Goal: Transaction & Acquisition: Purchase product/service

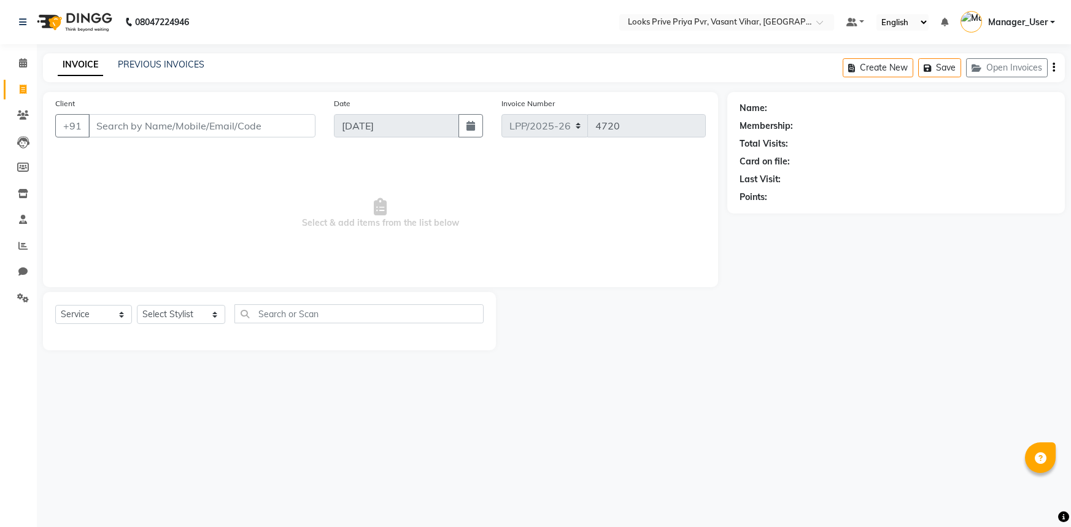
select select "service"
click at [197, 316] on select "Select Stylist Akhir_asst ANIL_PDCT ASLAM_CR STYLIST Counter_Sales KAMAL_PDCT […" at bounding box center [181, 314] width 88 height 19
select select "66932"
click at [137, 305] on select "Select Stylist Akhir_asst ANIL_PDCT ASLAM_CR STYLIST Counter_Sales KAMAL_PDCT […" at bounding box center [181, 314] width 88 height 19
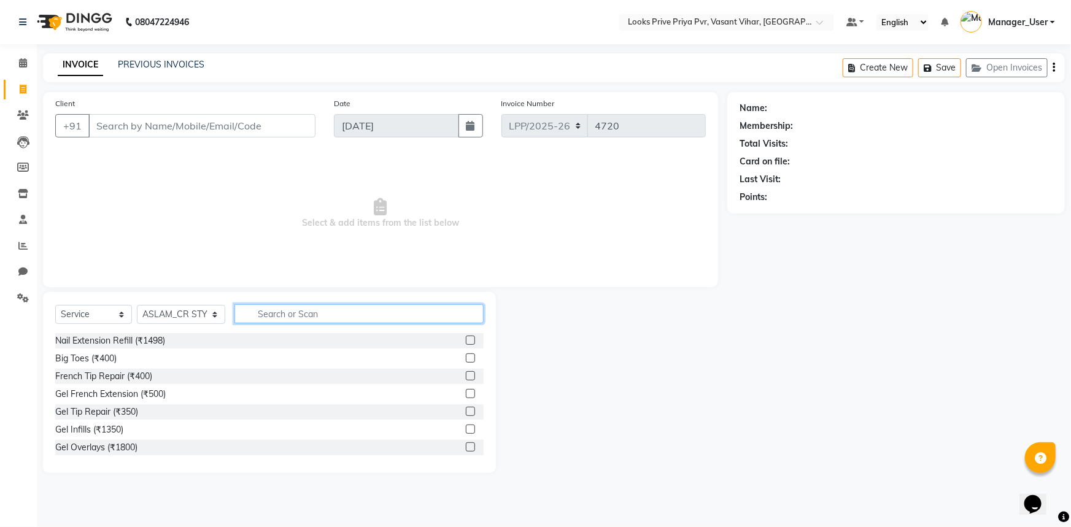
drag, startPoint x: 331, startPoint y: 314, endPoint x: 351, endPoint y: 284, distance: 36.1
click at [328, 313] on input "text" at bounding box center [360, 313] width 250 height 19
type input "CUT"
click at [466, 428] on label at bounding box center [470, 429] width 9 height 9
click at [466, 428] on input "checkbox" at bounding box center [470, 430] width 8 height 8
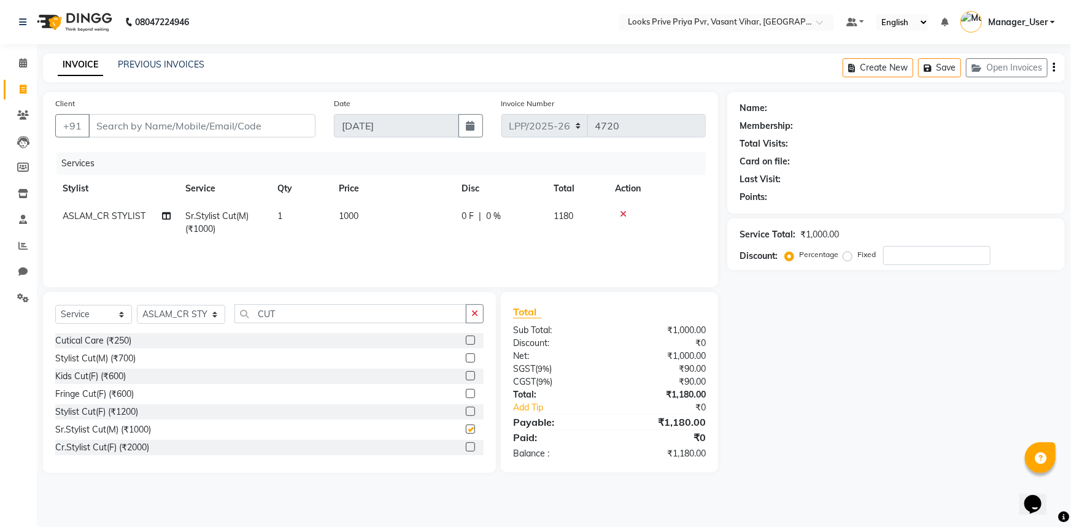
checkbox input "false"
click at [362, 220] on td "1000" at bounding box center [392, 223] width 123 height 41
select select "66932"
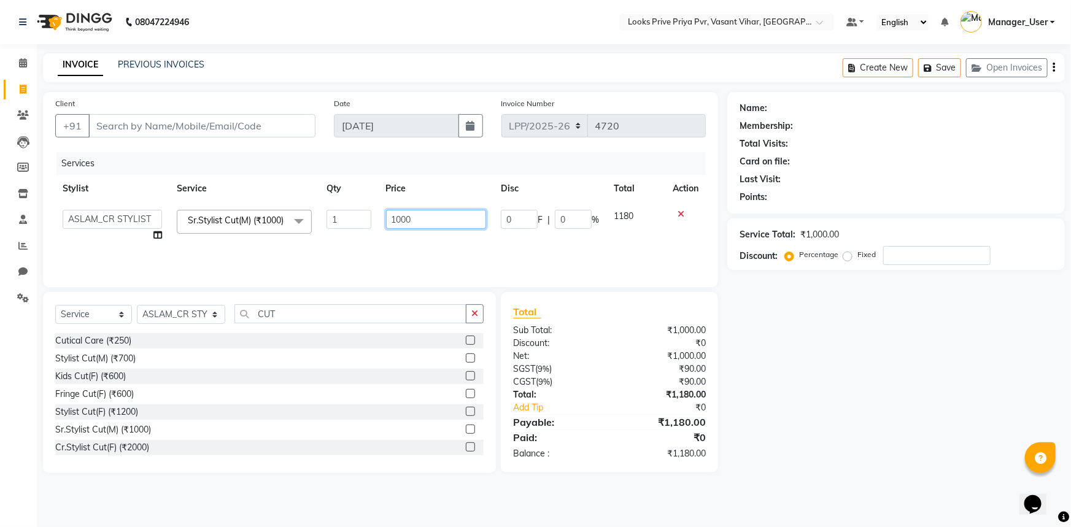
drag, startPoint x: 428, startPoint y: 216, endPoint x: 318, endPoint y: 222, distance: 110.6
click at [319, 222] on tr "Akhir_asst ANIL_PDCT ASLAM_CR STYLIST Counter_Sales KAMAL_PDCT [PERSON_NAME] DI…" at bounding box center [380, 226] width 651 height 47
type input "1500"
click at [252, 122] on input "Client" at bounding box center [201, 125] width 227 height 23
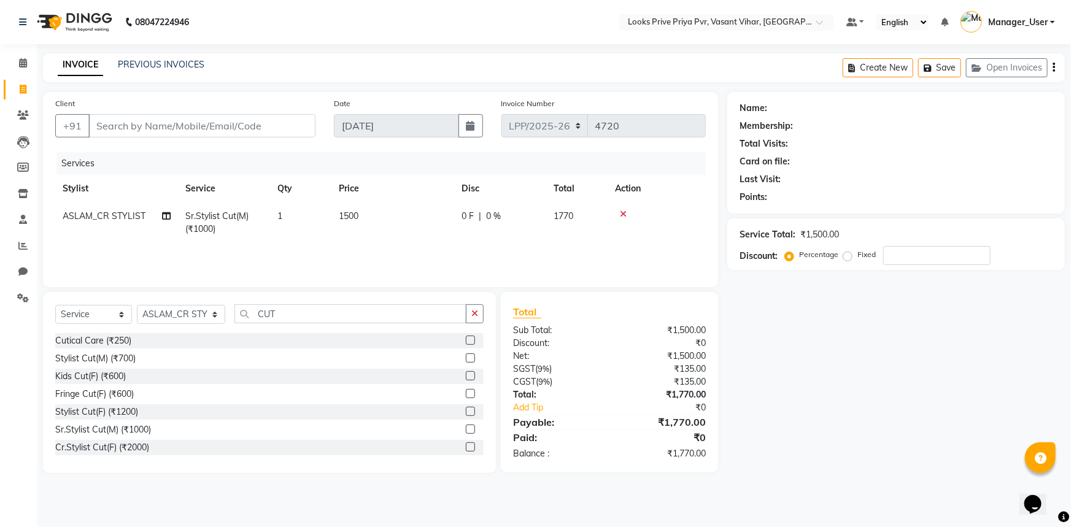
click at [362, 209] on td "1500" at bounding box center [392, 223] width 123 height 41
select select "66932"
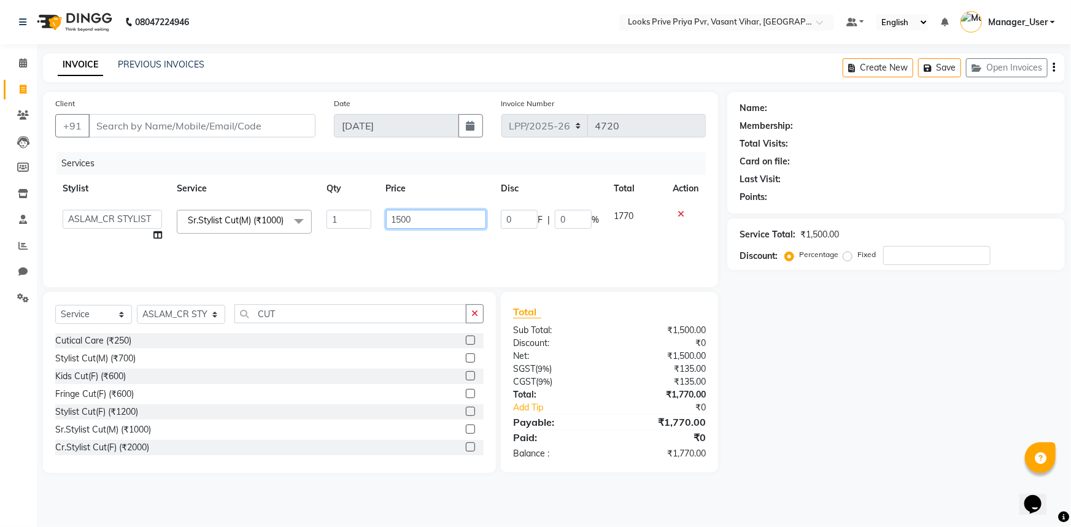
drag, startPoint x: 435, startPoint y: 219, endPoint x: 298, endPoint y: 243, distance: 139.0
click at [298, 242] on tr "Akhir_asst ANIL_PDCT ASLAM_CR STYLIST Counter_Sales KAMAL_PDCT [PERSON_NAME] DI…" at bounding box center [380, 226] width 651 height 47
type input "1200"
click at [218, 128] on input "Client" at bounding box center [201, 125] width 227 height 23
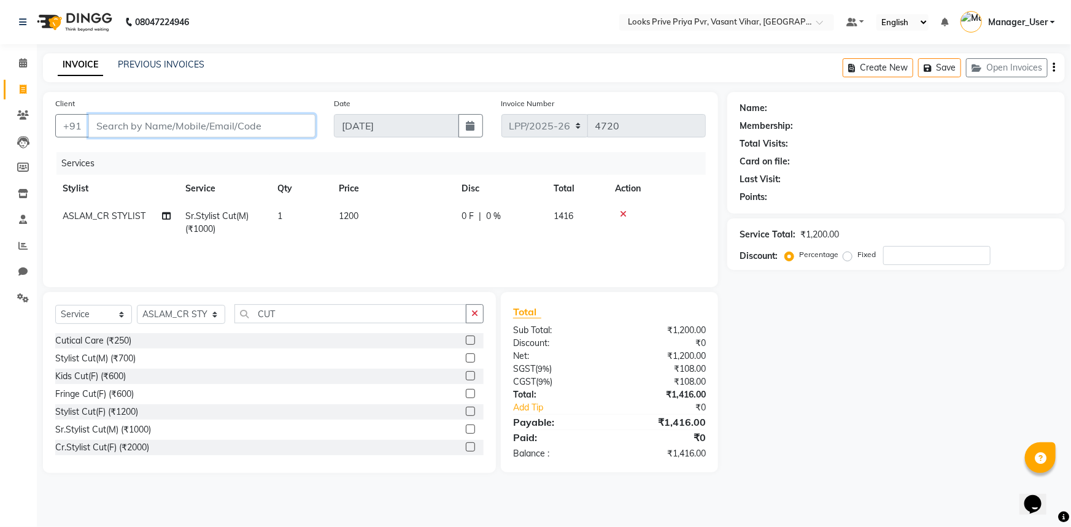
type input "9"
type input "0"
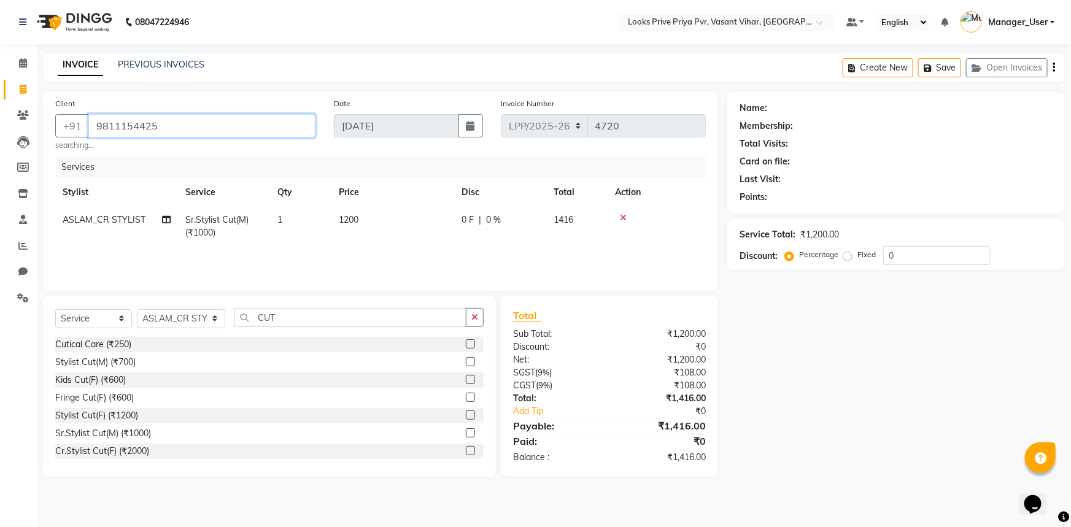
type input "9811154425"
select select "1: Object"
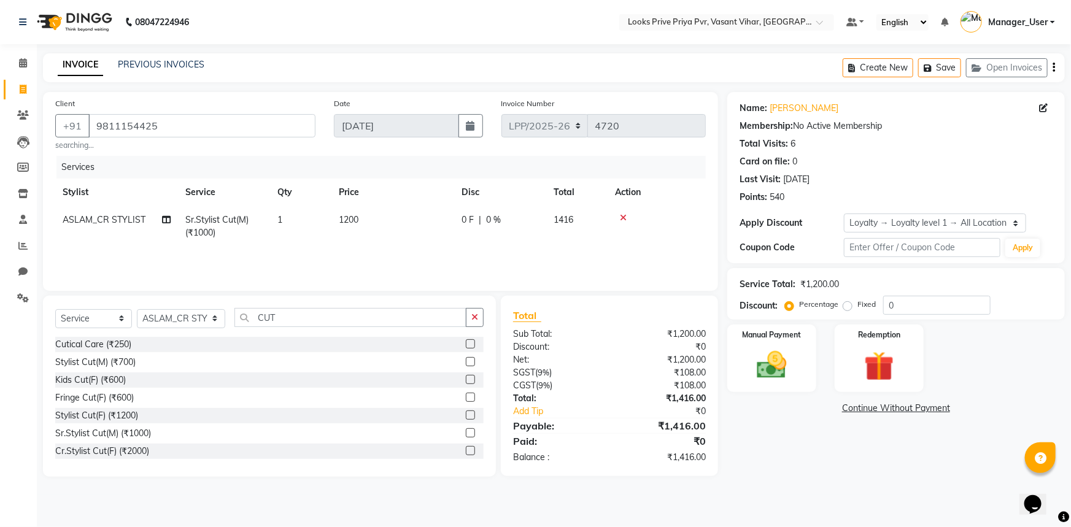
click at [592, 251] on div "Services Stylist Service Qty Price Disc Total Action ASLAM_CR STYLIST Sr.Stylis…" at bounding box center [380, 217] width 651 height 123
click at [759, 357] on img at bounding box center [772, 365] width 50 height 36
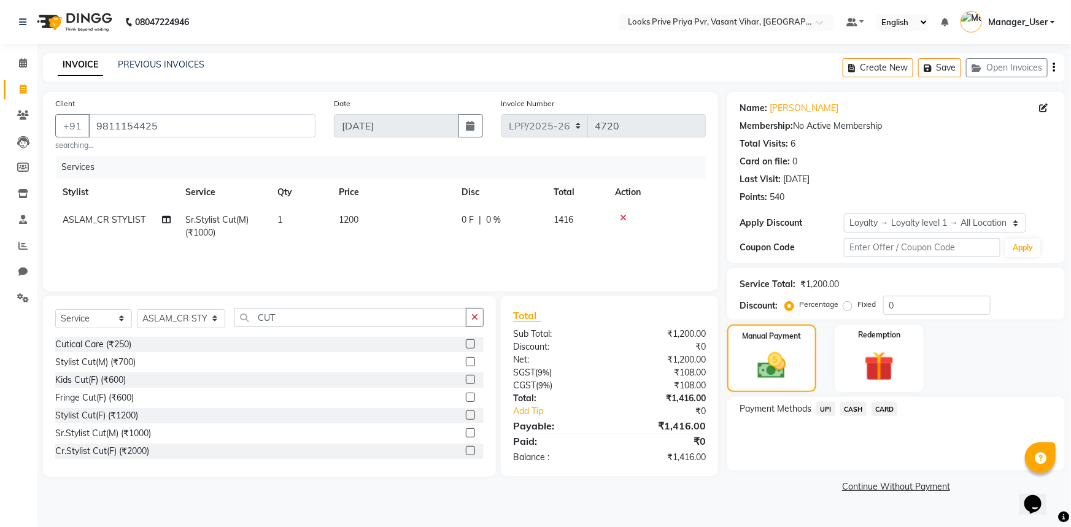
click at [848, 408] on span "CASH" at bounding box center [853, 409] width 26 height 14
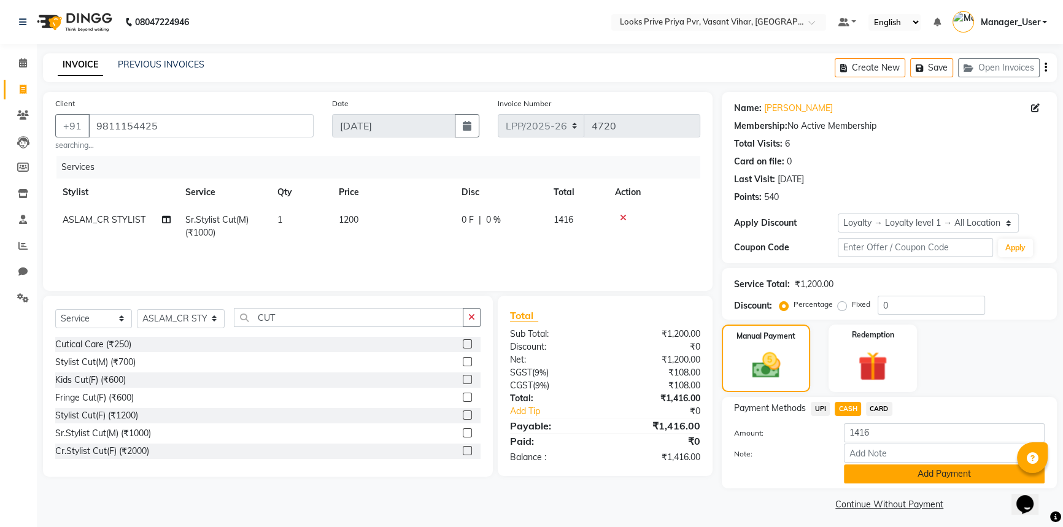
click at [900, 473] on button "Add Payment" at bounding box center [944, 474] width 201 height 19
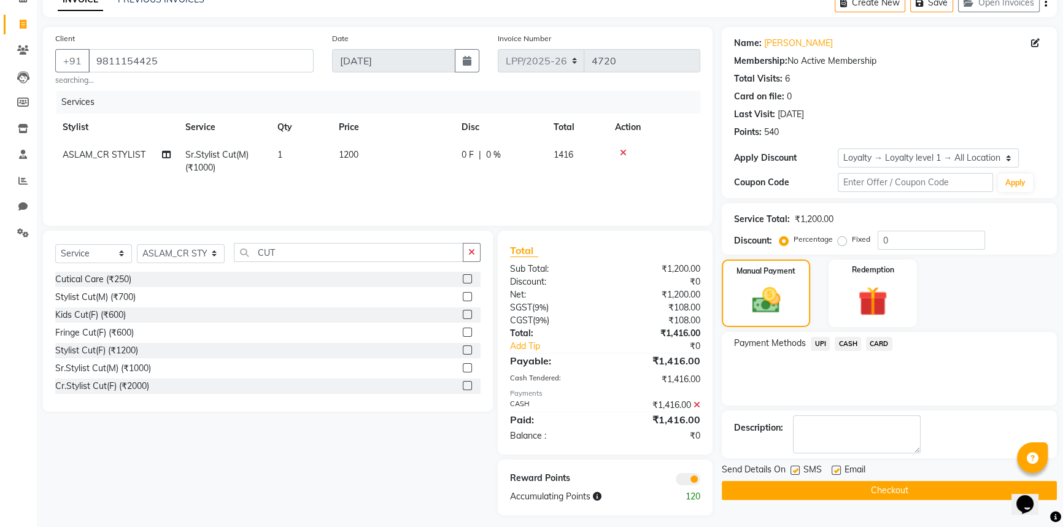
scroll to position [73, 0]
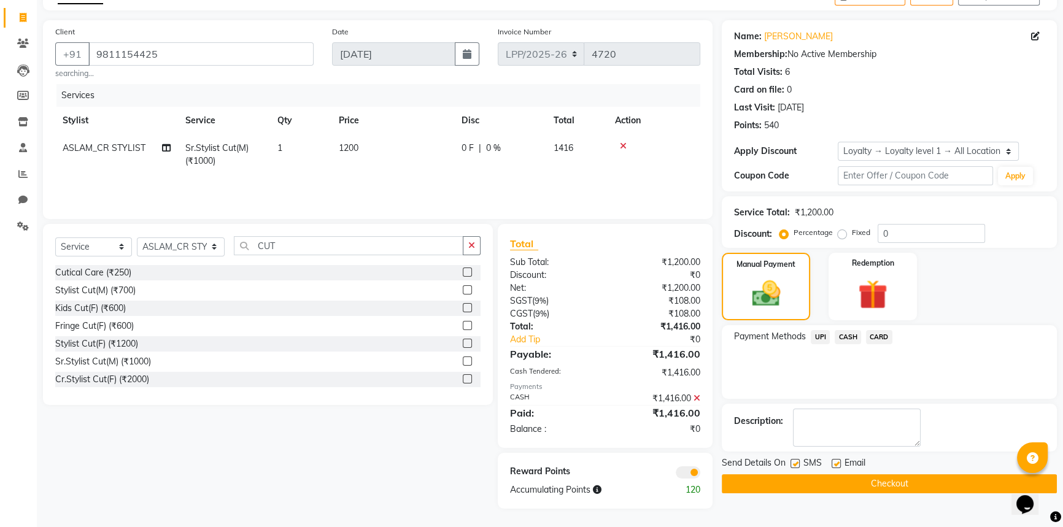
click at [840, 483] on button "Checkout" at bounding box center [889, 484] width 335 height 19
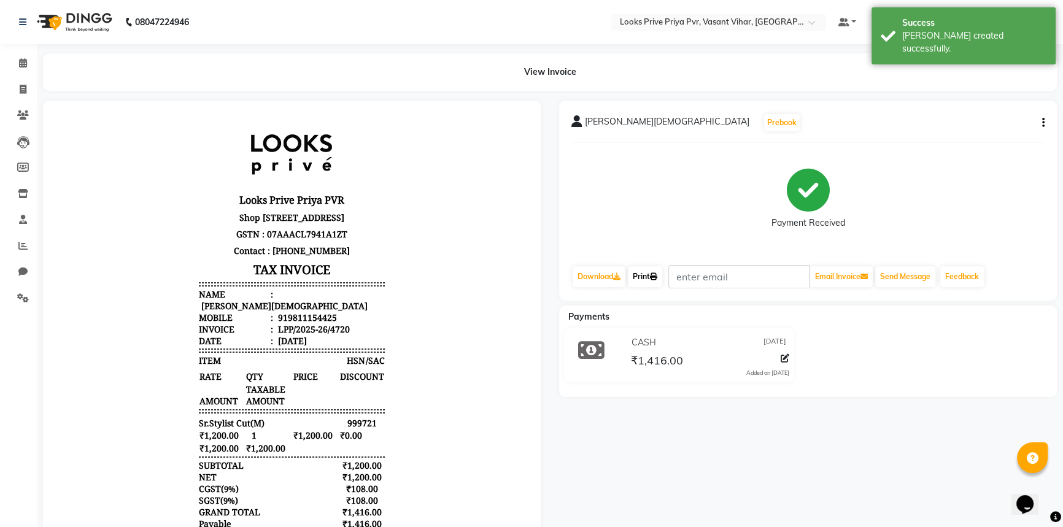
click at [661, 281] on link "Print" at bounding box center [645, 276] width 34 height 21
click at [25, 90] on icon at bounding box center [23, 89] width 7 height 9
select select "service"
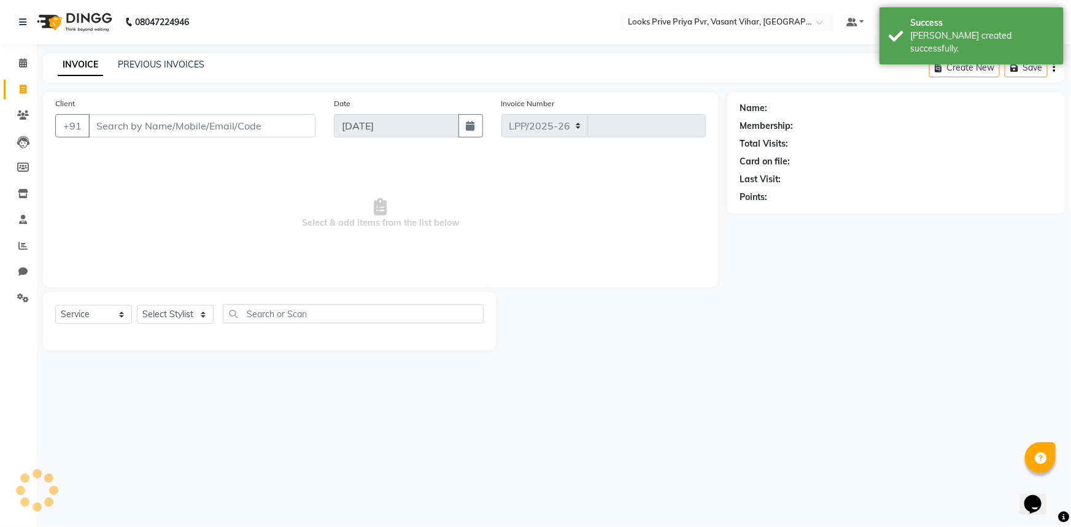
select select "7646"
type input "4721"
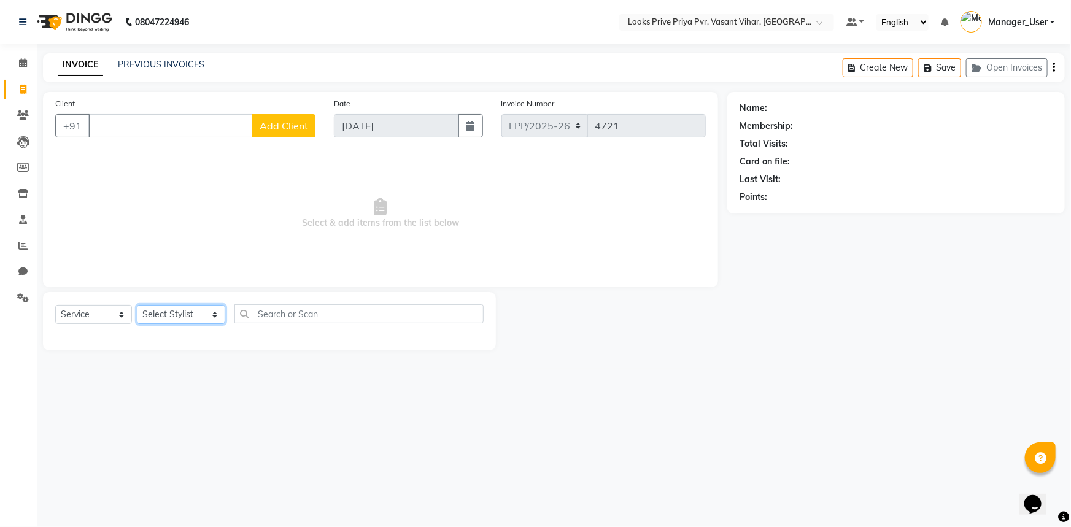
click at [166, 317] on select "Select Stylist Akhir_asst ANIL_PDCT ASLAM_CR STYLIST Counter_Sales KAMAL_PDCT […" at bounding box center [181, 314] width 88 height 19
click at [137, 305] on select "Select Stylist Akhir_asst ANIL_PDCT ASLAM_CR STYLIST Counter_Sales KAMAL_PDCT […" at bounding box center [181, 314] width 88 height 19
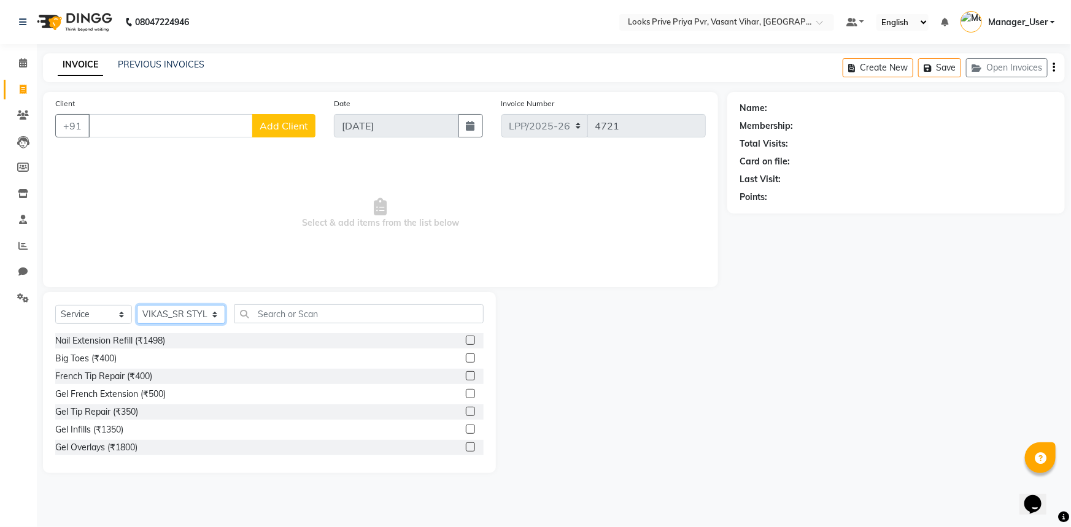
click at [195, 320] on select "Select Stylist Akhir_asst ANIL_PDCT ASLAM_CR STYLIST Counter_Sales KAMAL_PDCT […" at bounding box center [181, 314] width 88 height 19
select select "90021"
click at [137, 305] on select "Select Stylist Akhir_asst ANIL_PDCT ASLAM_CR STYLIST Counter_Sales KAMAL_PDCT […" at bounding box center [181, 314] width 88 height 19
click at [282, 314] on input "text" at bounding box center [360, 313] width 250 height 19
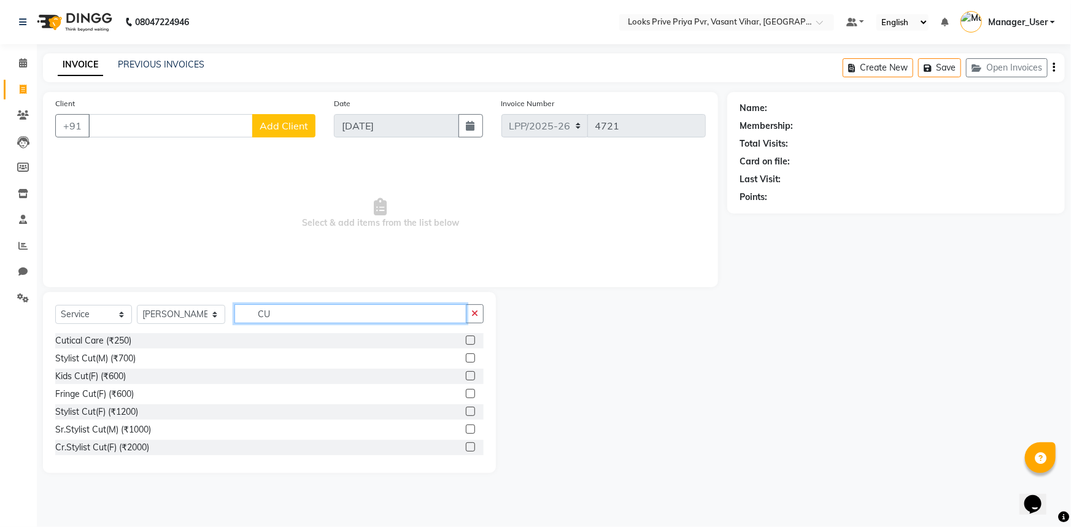
type input "C"
type input "CUT"
click at [466, 374] on label at bounding box center [470, 375] width 9 height 9
click at [466, 374] on input "checkbox" at bounding box center [470, 377] width 8 height 8
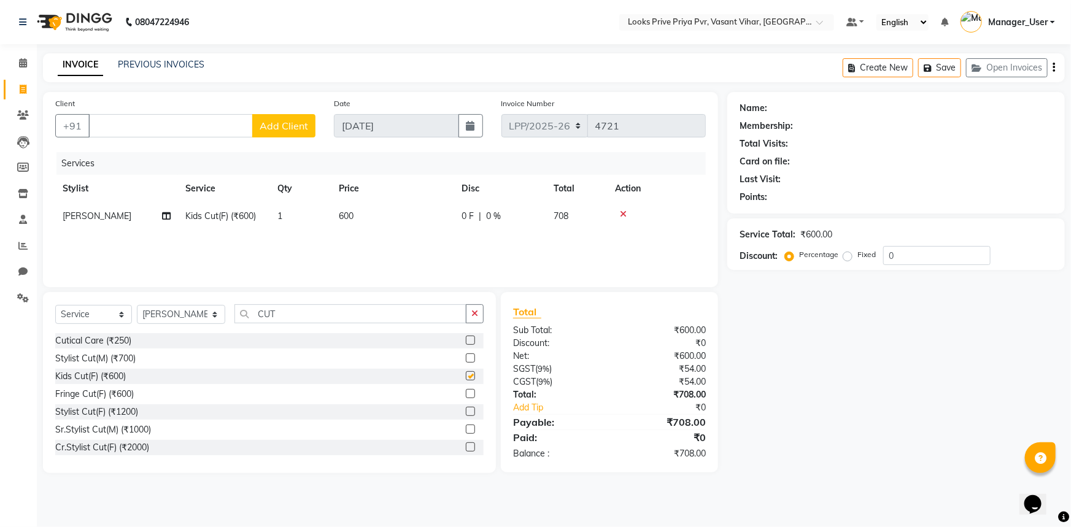
checkbox input "false"
click at [357, 209] on td "600" at bounding box center [392, 217] width 123 height 28
select select "90021"
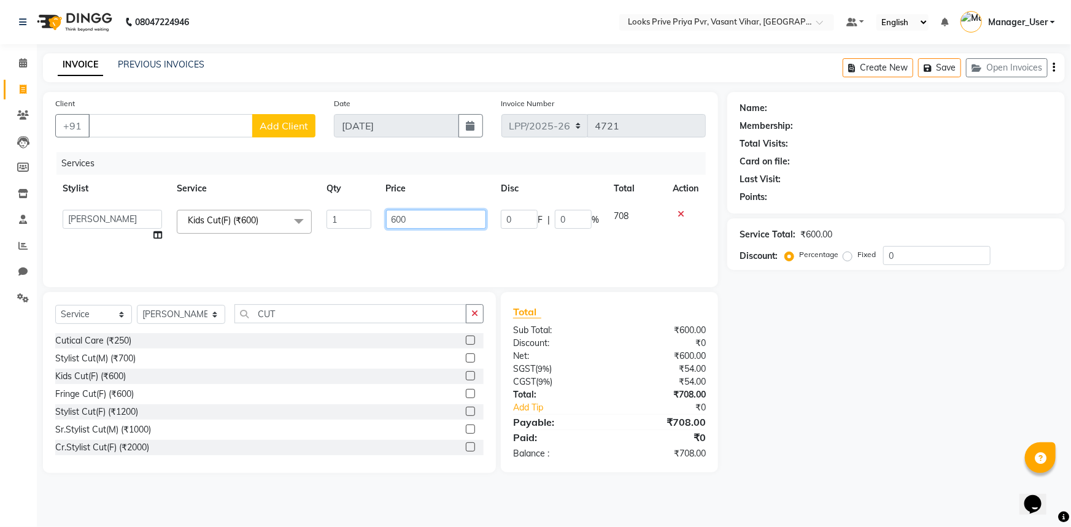
drag, startPoint x: 412, startPoint y: 221, endPoint x: 264, endPoint y: 219, distance: 148.0
click at [281, 219] on tr "Akhir_asst ANIL_PDCT ASLAM_CR STYLIST Counter_Sales KAMAL_PDCT [PERSON_NAME] DI…" at bounding box center [380, 226] width 651 height 47
type input "850"
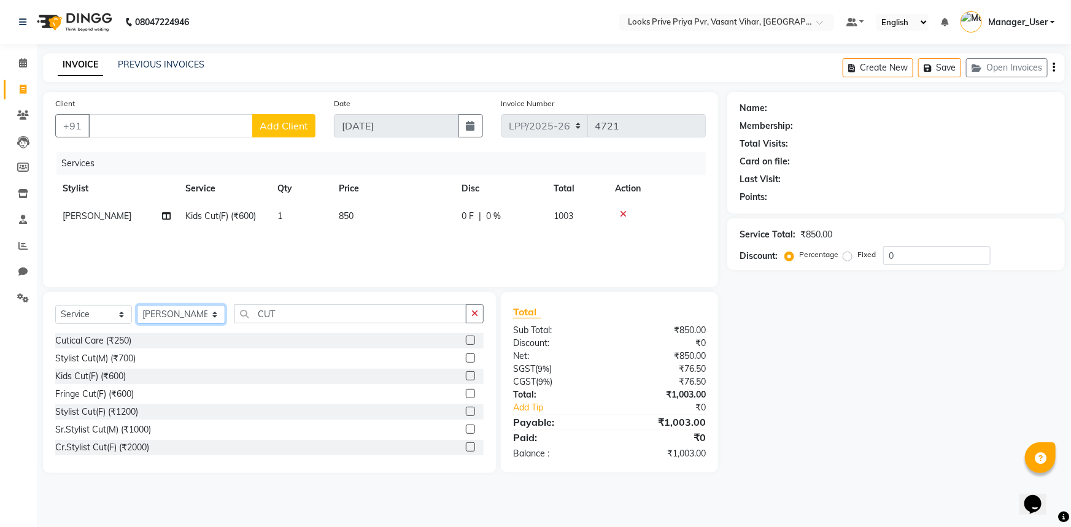
click at [168, 319] on select "Select Stylist Akhir_asst ANIL_PDCT ASLAM_CR STYLIST Counter_Sales KAMAL_PDCT […" at bounding box center [181, 314] width 88 height 19
select select "66948"
click at [137, 305] on select "Select Stylist Akhir_asst ANIL_PDCT ASLAM_CR STYLIST Counter_Sales KAMAL_PDCT […" at bounding box center [181, 314] width 88 height 19
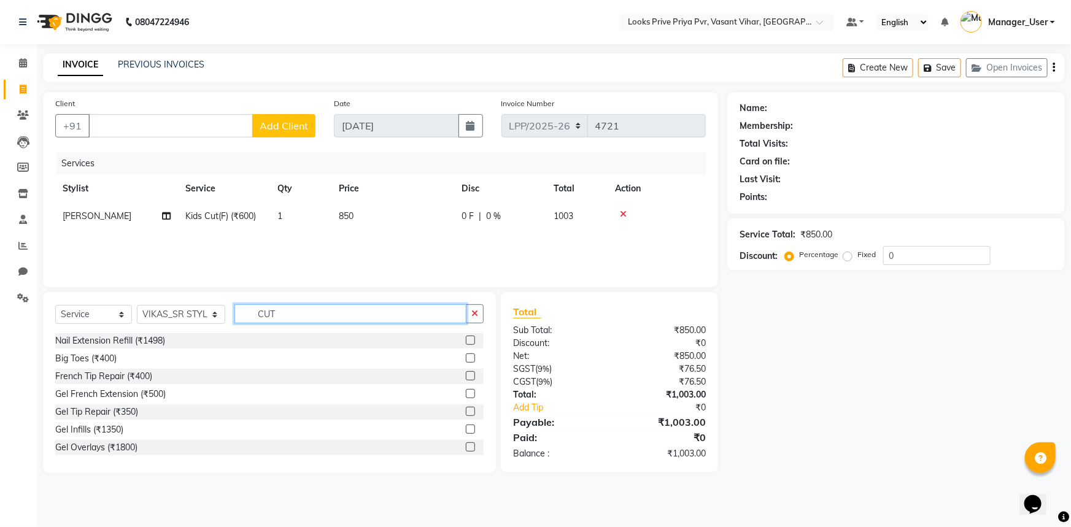
click at [295, 310] on input "CUT" at bounding box center [351, 313] width 233 height 19
drag, startPoint x: 303, startPoint y: 311, endPoint x: 241, endPoint y: 316, distance: 62.2
click at [241, 316] on input "CUT" at bounding box center [351, 313] width 233 height 19
click at [466, 410] on label at bounding box center [470, 411] width 9 height 9
click at [466, 410] on input "checkbox" at bounding box center [470, 412] width 8 height 8
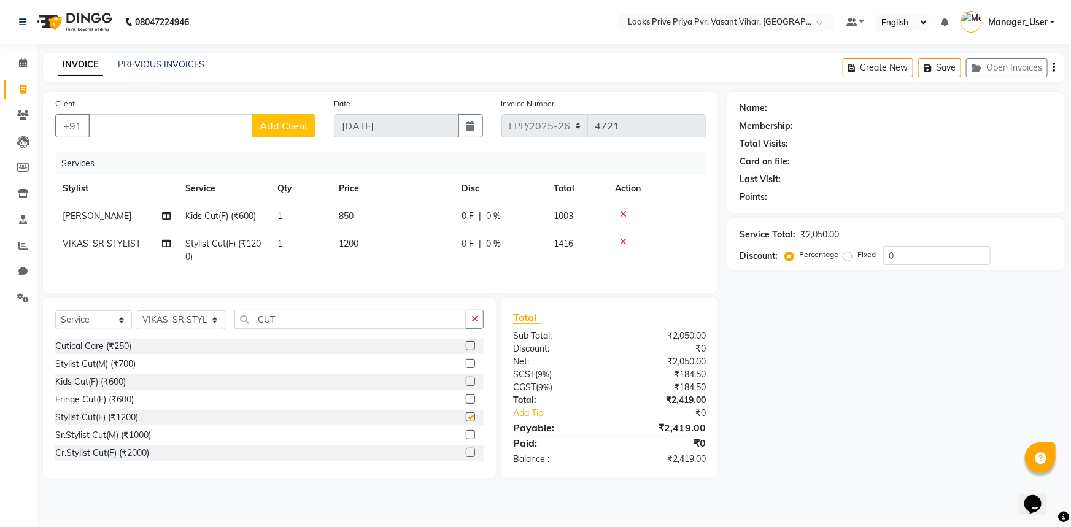
checkbox input "false"
click at [359, 241] on span "1200" at bounding box center [349, 243] width 20 height 11
select select "66948"
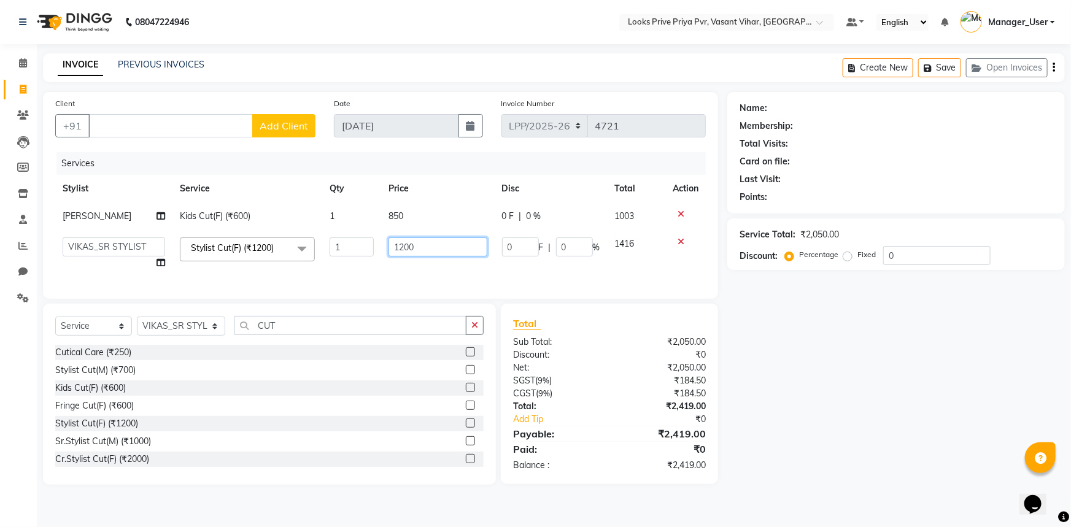
drag, startPoint x: 430, startPoint y: 239, endPoint x: 368, endPoint y: 255, distance: 64.0
click at [369, 254] on tr "Akhir_asst ANIL_PDCT ASLAM_CR STYLIST Counter_Sales KAMAL_PDCT [PERSON_NAME] DI…" at bounding box center [380, 253] width 651 height 47
type input "1500"
click at [216, 129] on input "Client" at bounding box center [170, 125] width 165 height 23
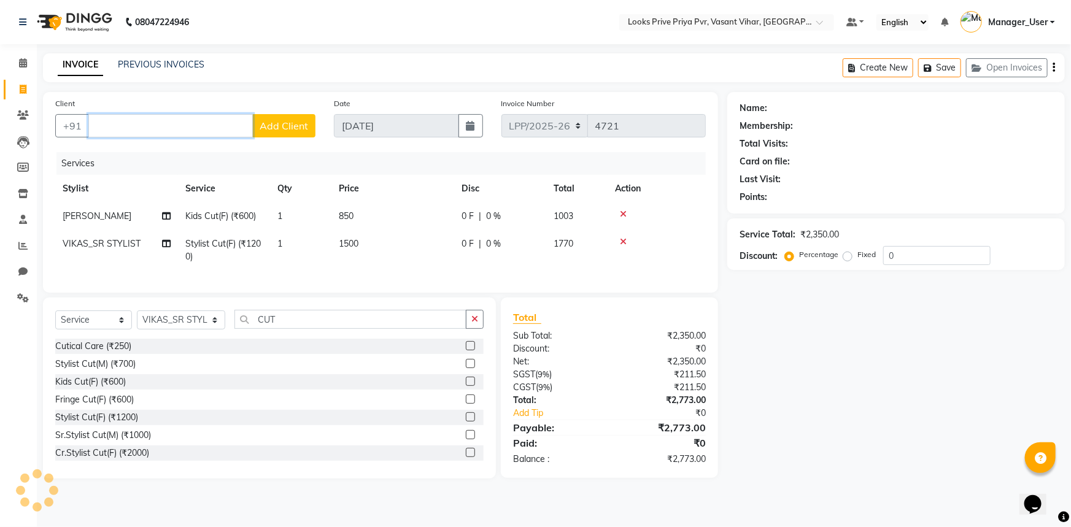
click at [140, 128] on input "Client" at bounding box center [170, 125] width 165 height 23
click at [160, 123] on input "Client" at bounding box center [170, 125] width 165 height 23
click at [183, 302] on div "Client +91 Add Client Date [DATE] Invoice Number LPP/2025-26 V/2025 V/[PHONE_NU…" at bounding box center [381, 285] width 694 height 387
click at [104, 123] on input "Client" at bounding box center [170, 125] width 165 height 23
click at [114, 129] on input "Client" at bounding box center [170, 125] width 165 height 23
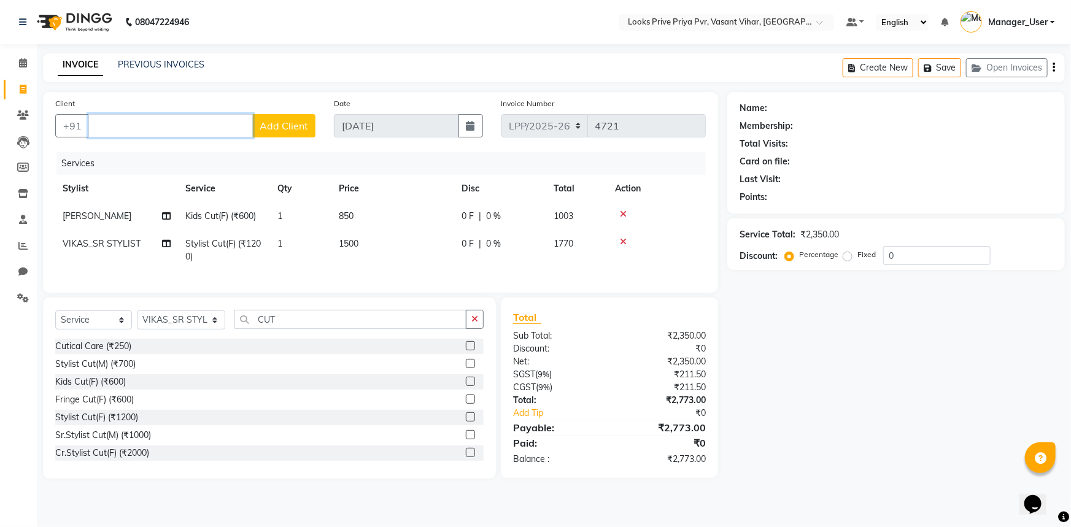
click at [152, 115] on input "Client" at bounding box center [170, 125] width 165 height 23
type input "9899266612"
click at [273, 118] on button "Add Client" at bounding box center [283, 125] width 63 height 23
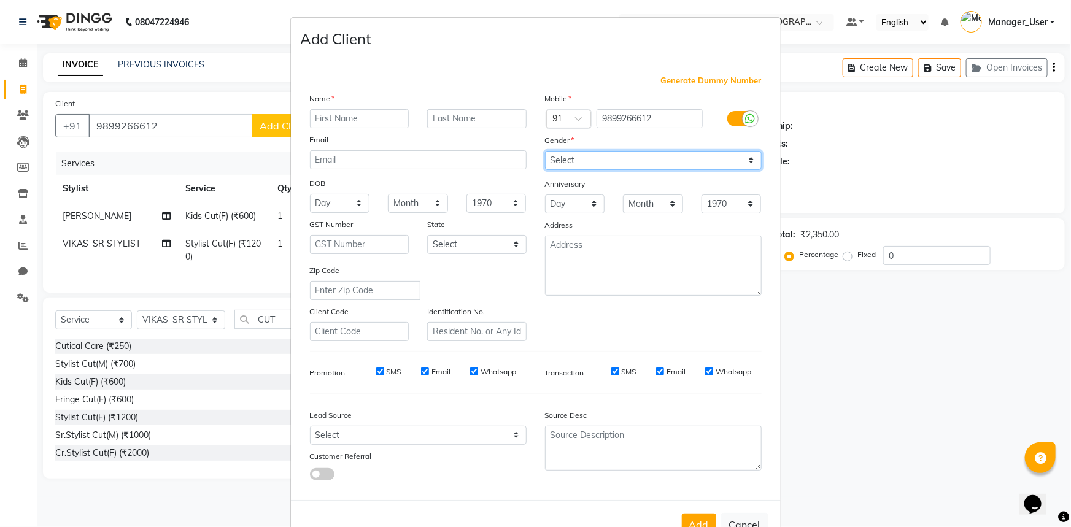
drag, startPoint x: 603, startPoint y: 163, endPoint x: 599, endPoint y: 169, distance: 7.2
click at [603, 163] on select "Select [DEMOGRAPHIC_DATA] [DEMOGRAPHIC_DATA] Other Prefer Not To Say" at bounding box center [653, 160] width 217 height 19
select select "[DEMOGRAPHIC_DATA]"
click at [545, 151] on select "Select [DEMOGRAPHIC_DATA] [DEMOGRAPHIC_DATA] Other Prefer Not To Say" at bounding box center [653, 160] width 217 height 19
click at [372, 125] on input "text" at bounding box center [359, 118] width 99 height 19
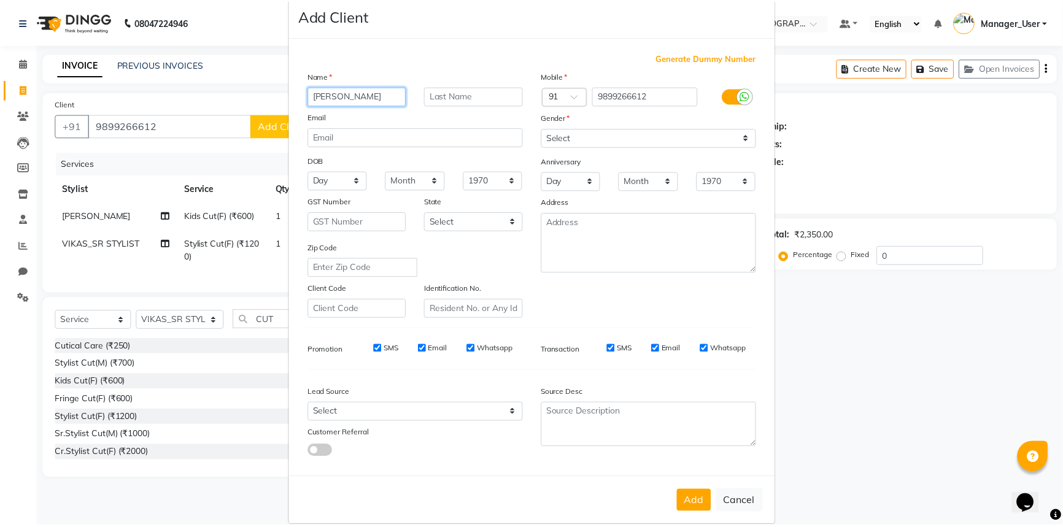
scroll to position [43, 0]
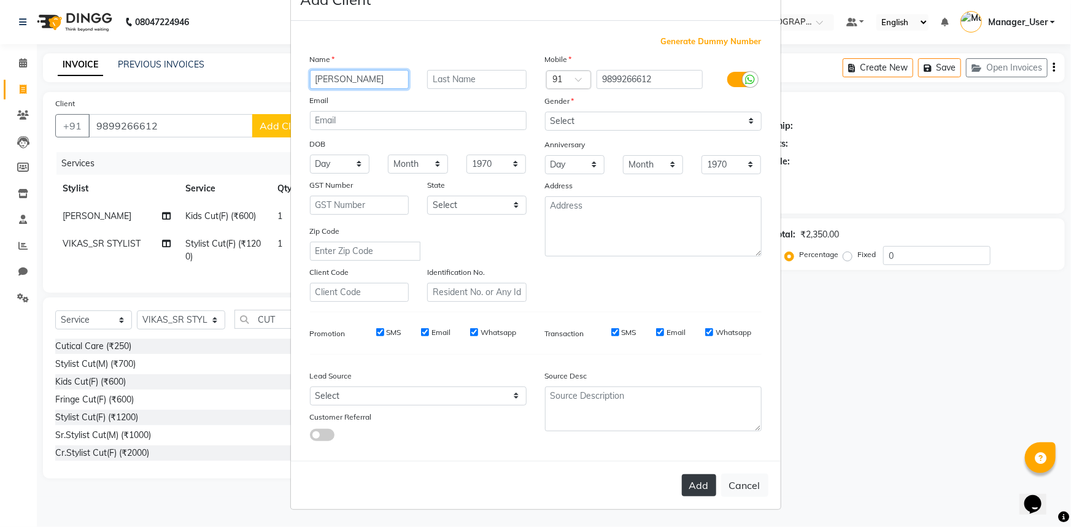
type input "[PERSON_NAME]"
click at [700, 484] on button "Add" at bounding box center [699, 486] width 34 height 22
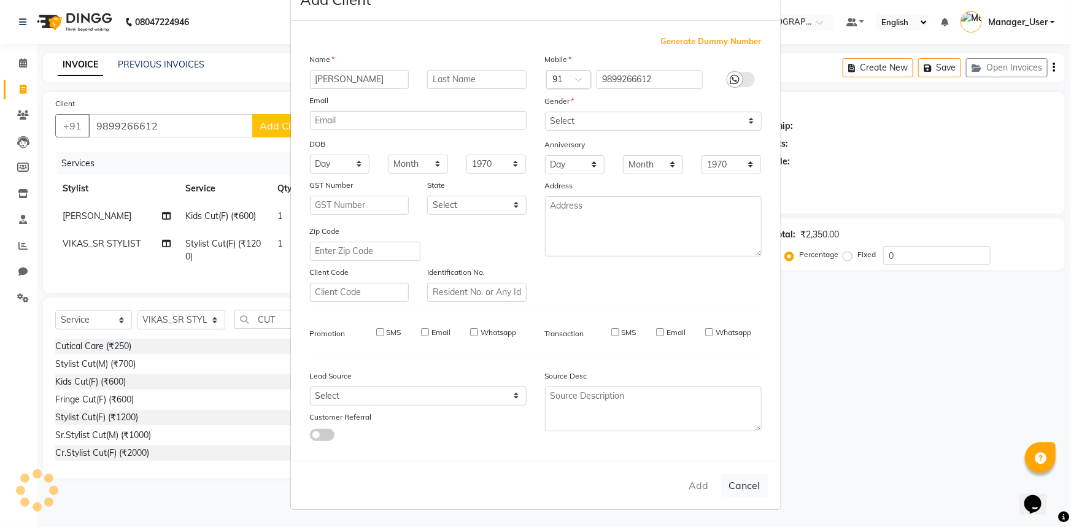
select select
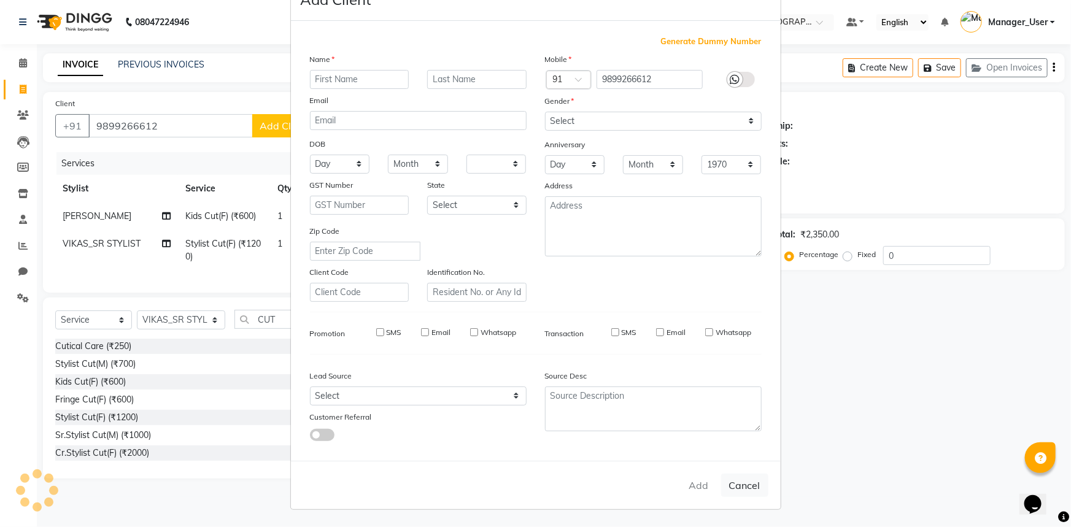
select select
checkbox input "false"
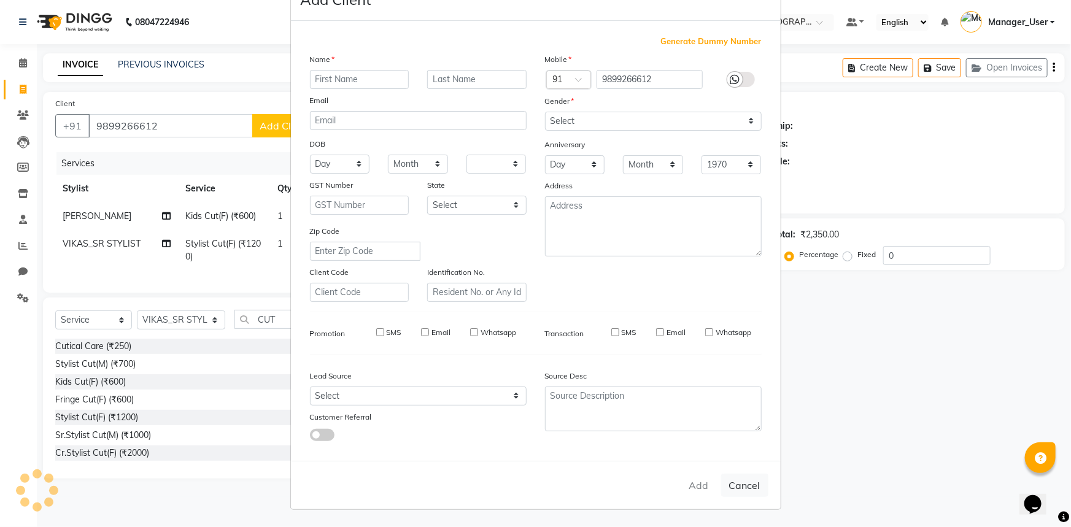
checkbox input "false"
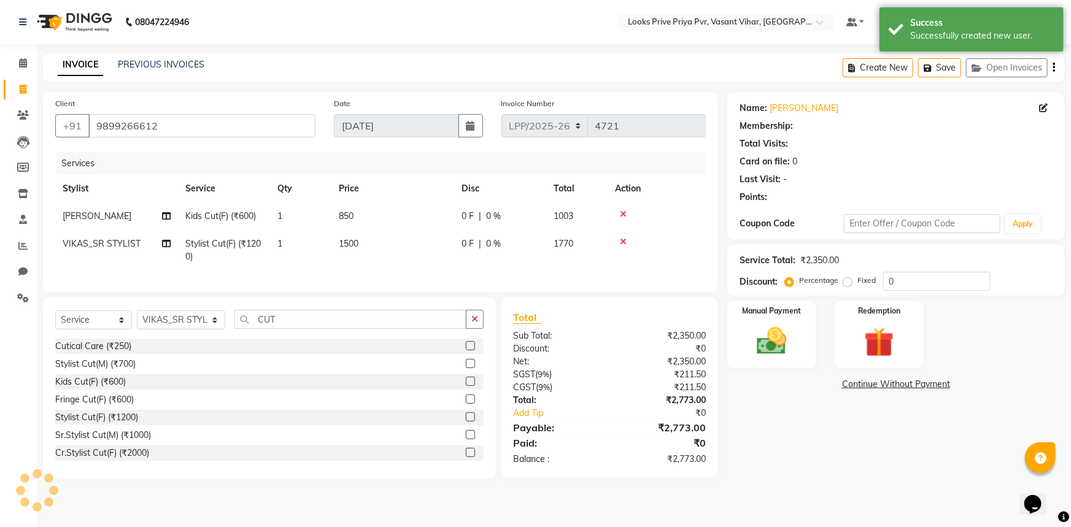
select select "1: Object"
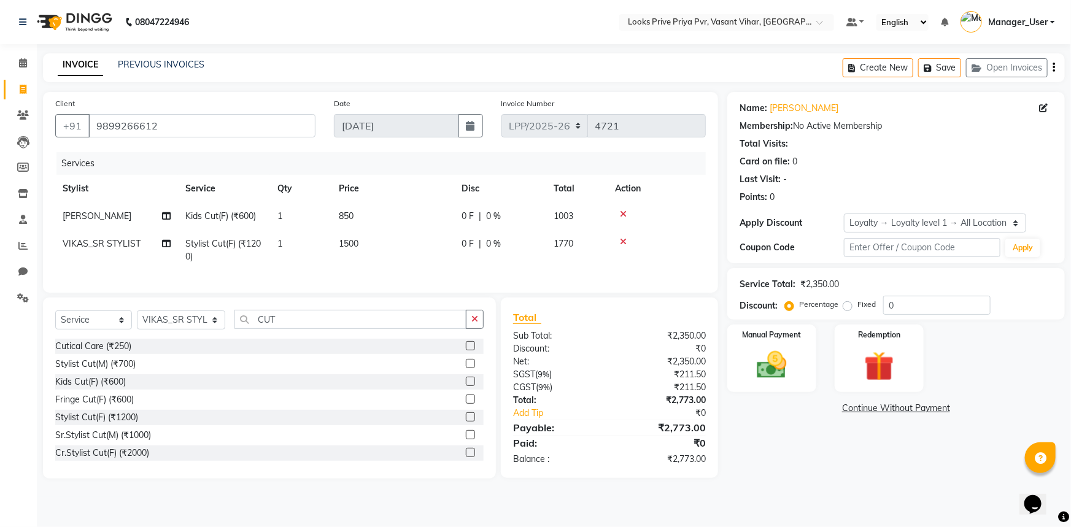
click at [836, 443] on div "Name: [PERSON_NAME] Membership: No Active Membership Total Visits: Card on file…" at bounding box center [900, 285] width 347 height 387
click at [773, 374] on img at bounding box center [772, 365] width 50 height 36
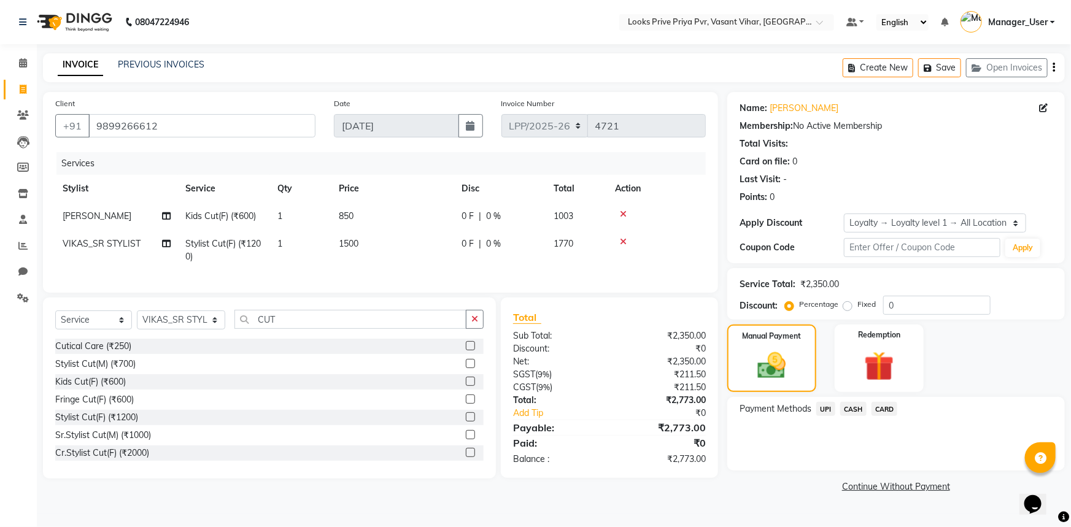
click at [885, 409] on span "CARD" at bounding box center [885, 409] width 26 height 14
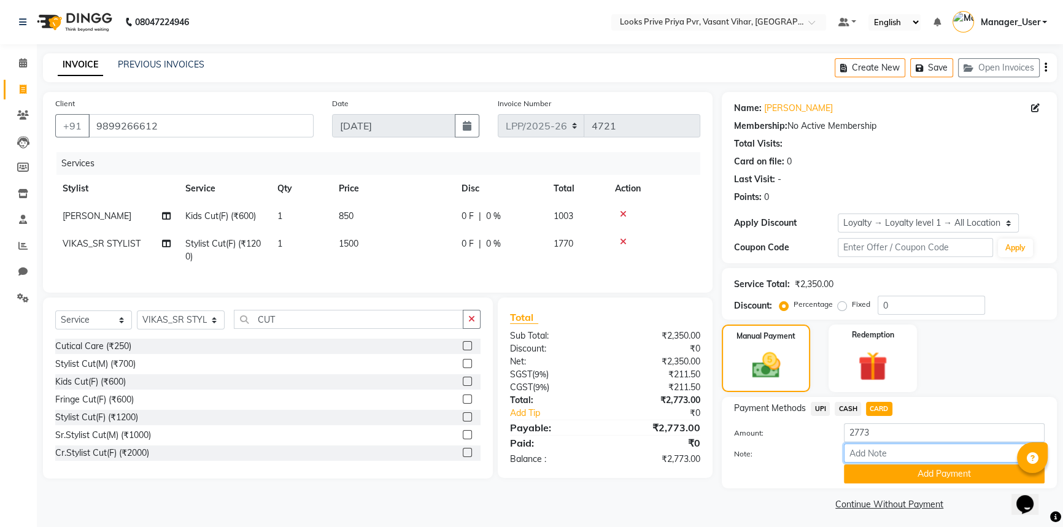
drag, startPoint x: 885, startPoint y: 460, endPoint x: 885, endPoint y: 472, distance: 11.7
click at [885, 464] on div "Amount: 2773 Note: Add Payment" at bounding box center [889, 454] width 311 height 60
click at [886, 473] on button "Add Payment" at bounding box center [944, 474] width 201 height 19
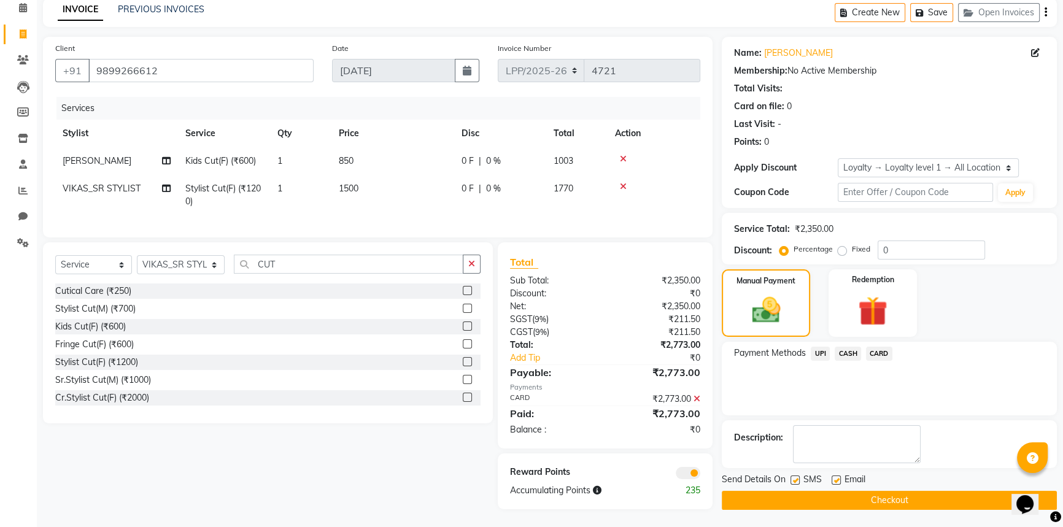
scroll to position [65, 0]
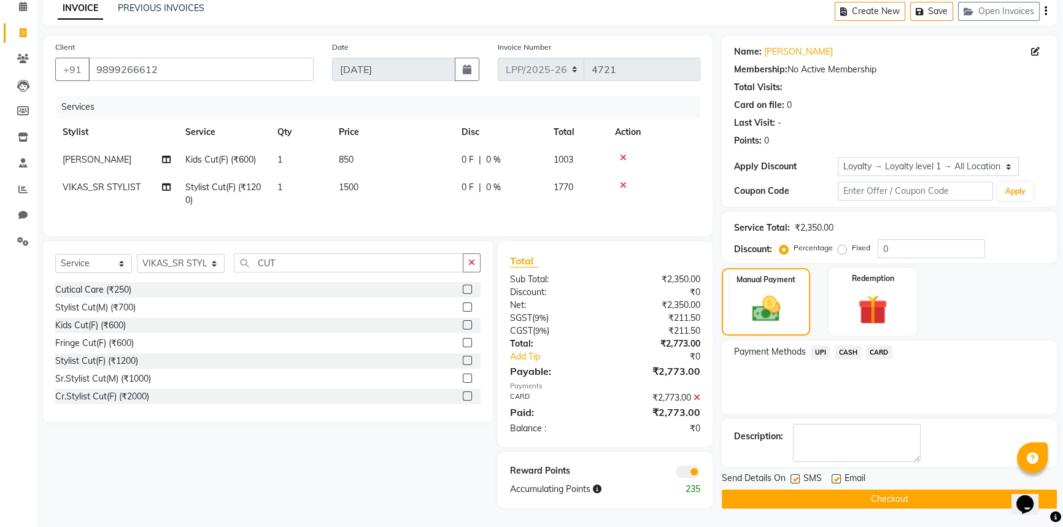
click at [848, 490] on button "Checkout" at bounding box center [889, 499] width 335 height 19
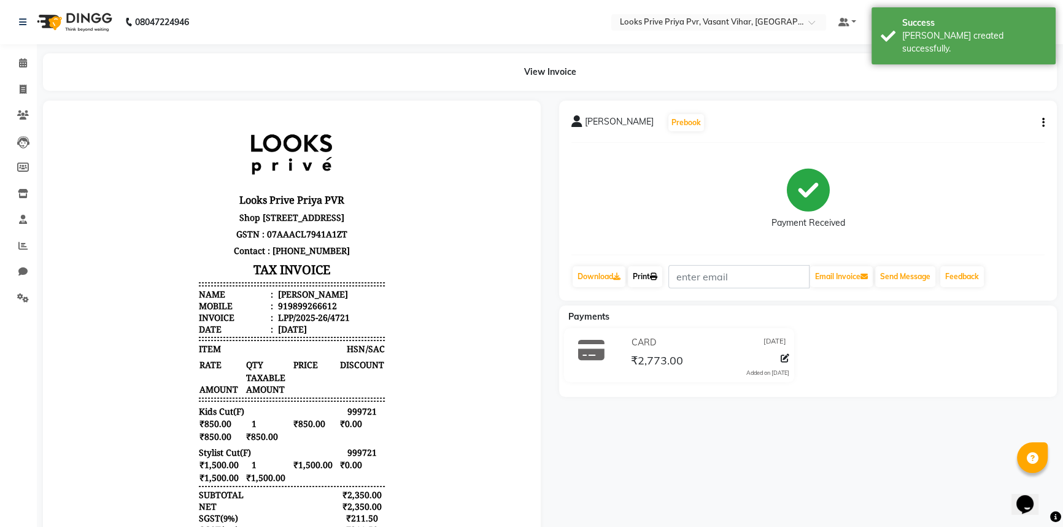
drag, startPoint x: 619, startPoint y: 262, endPoint x: 638, endPoint y: 274, distance: 23.2
click at [619, 263] on div "[PERSON_NAME] Prebook Payment Received Download Print Email Invoice Send Messag…" at bounding box center [808, 201] width 498 height 200
click at [638, 274] on link "Print" at bounding box center [645, 276] width 34 height 21
click at [23, 252] on span at bounding box center [22, 246] width 21 height 14
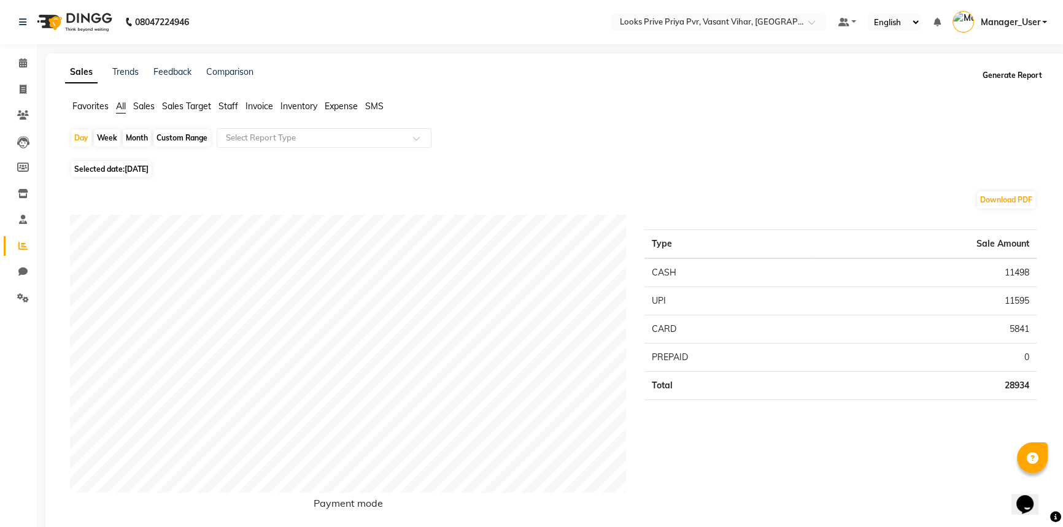
click at [994, 73] on button "Generate Report" at bounding box center [1013, 75] width 66 height 17
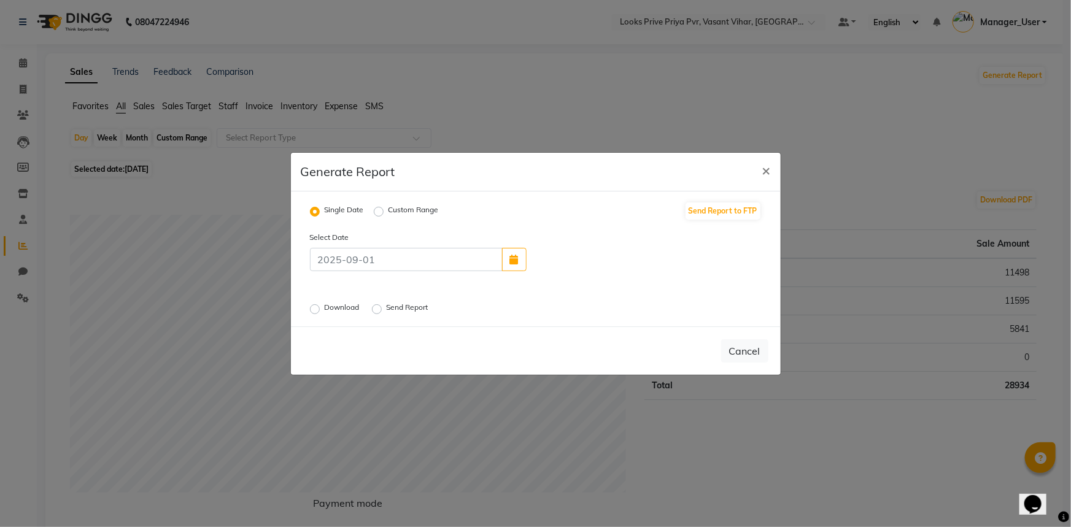
click at [333, 316] on label "Download" at bounding box center [343, 309] width 37 height 15
click at [321, 313] on input "Download" at bounding box center [316, 308] width 9 height 9
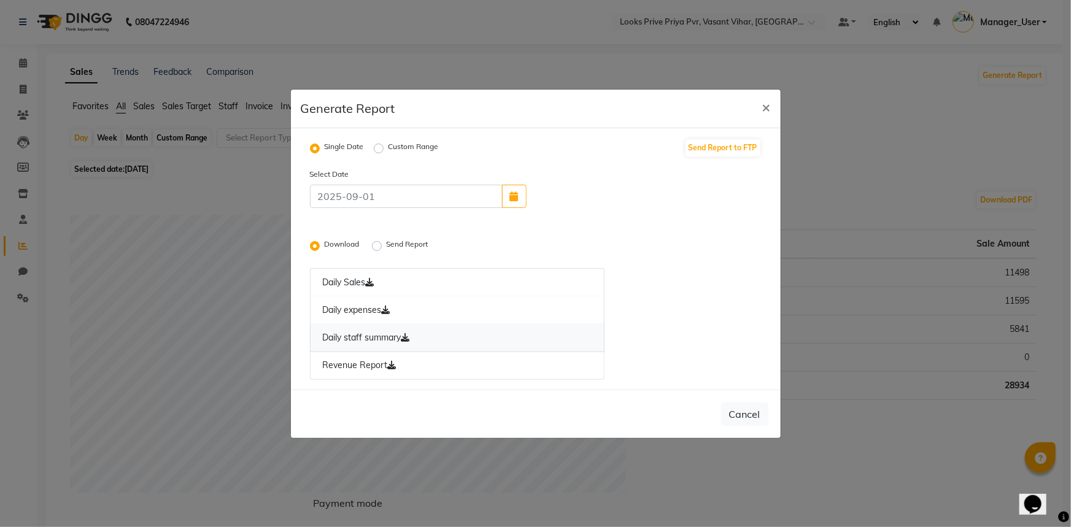
click at [407, 338] on icon at bounding box center [405, 337] width 9 height 9
click at [777, 107] on button "×" at bounding box center [767, 107] width 28 height 34
radio input "false"
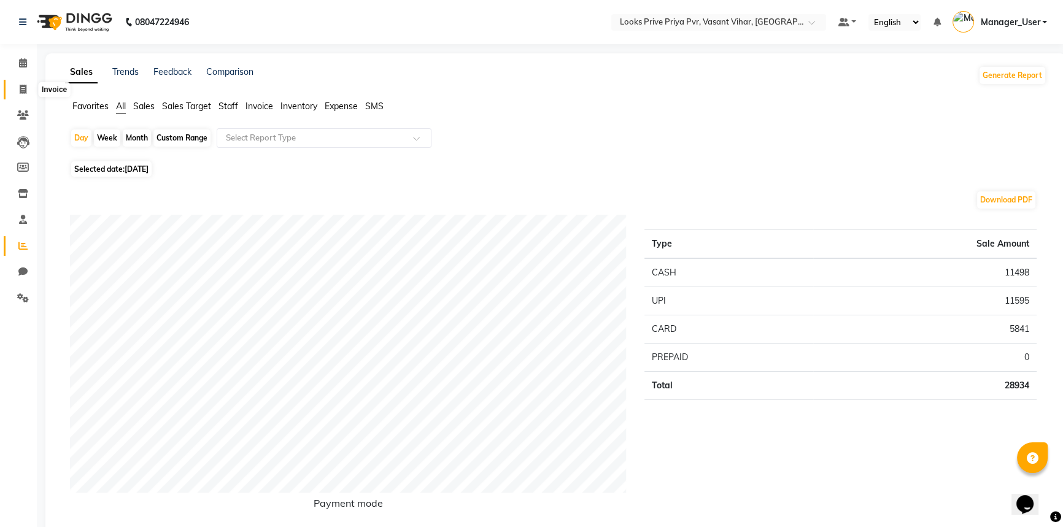
click at [27, 83] on span at bounding box center [22, 90] width 21 height 14
select select "service"
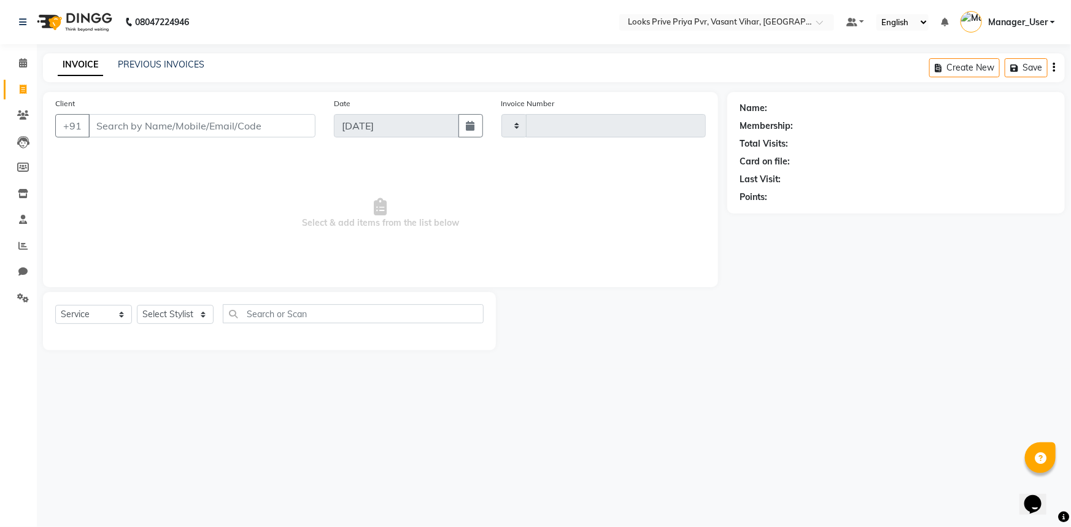
type input "4722"
select select "7646"
click at [182, 128] on input "Client" at bounding box center [201, 125] width 227 height 23
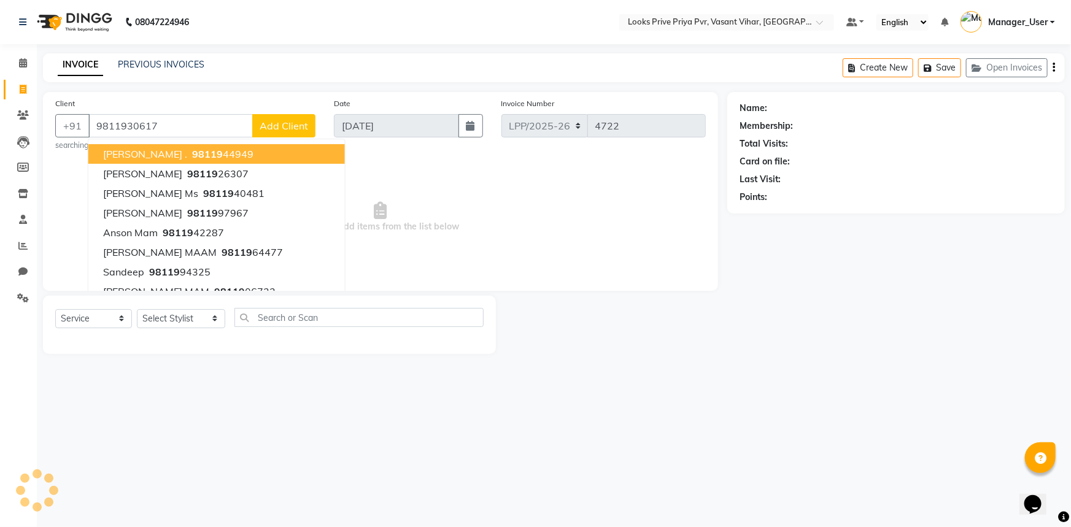
type input "9811930617"
select select "1: Object"
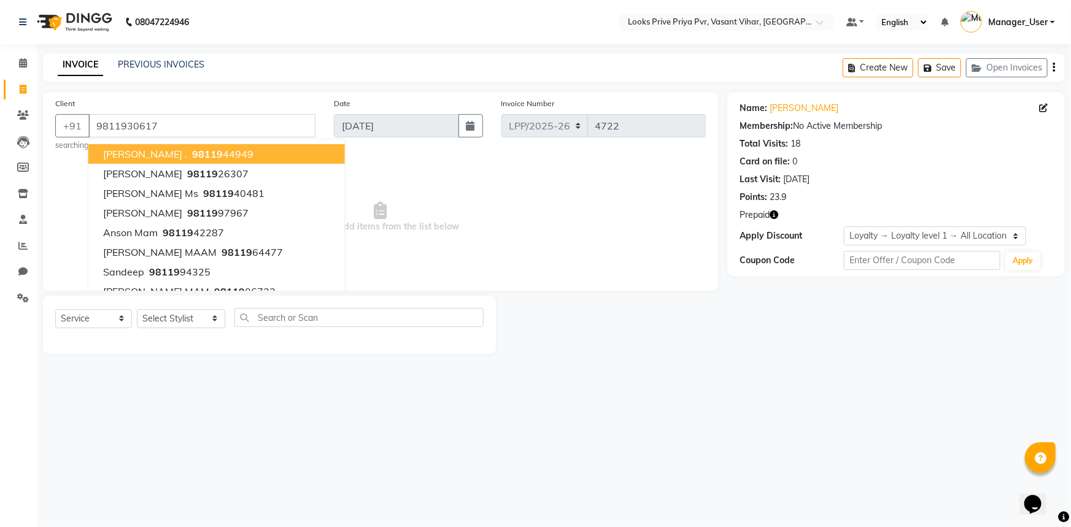
click at [567, 234] on span "Select & add items from the list below" at bounding box center [380, 217] width 651 height 123
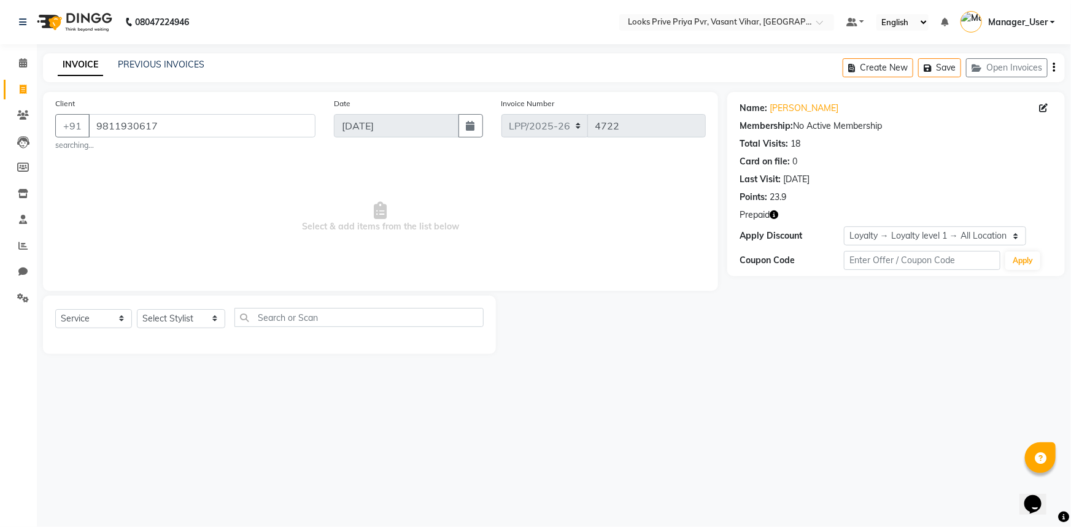
click at [777, 215] on icon "button" at bounding box center [774, 215] width 9 height 9
drag, startPoint x: 656, startPoint y: 263, endPoint x: 420, endPoint y: 289, distance: 237.7
click at [626, 263] on span "Select & add items from the list below" at bounding box center [380, 217] width 651 height 123
click at [164, 314] on select "Select Stylist Akhir_asst ANIL_PDCT ASLAM_CR STYLIST Counter_Sales KAMAL_PDCT […" at bounding box center [181, 318] width 88 height 19
select select "90023"
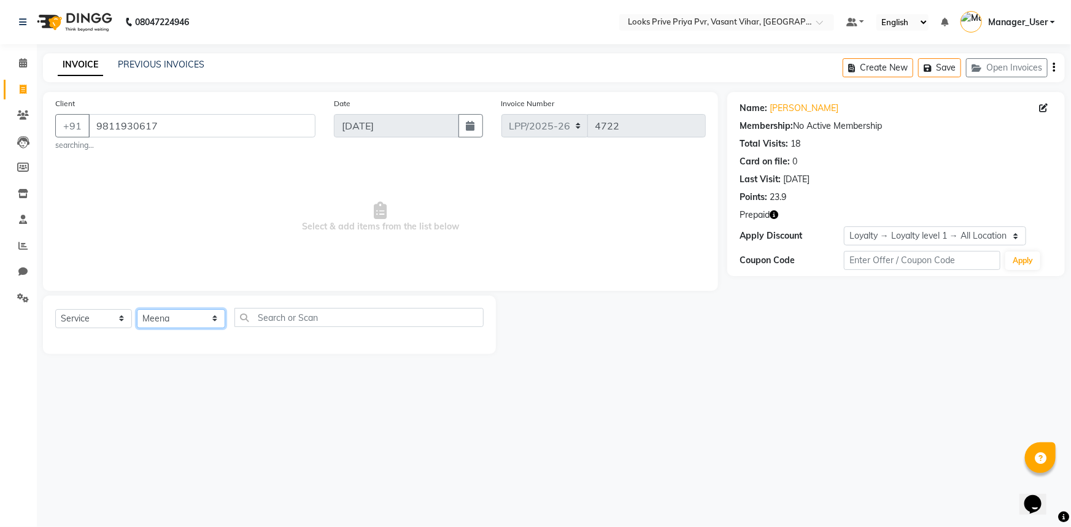
click at [137, 309] on select "Select Stylist Akhir_asst ANIL_PDCT ASLAM_CR STYLIST Counter_Sales KAMAL_PDCT […" at bounding box center [181, 318] width 88 height 19
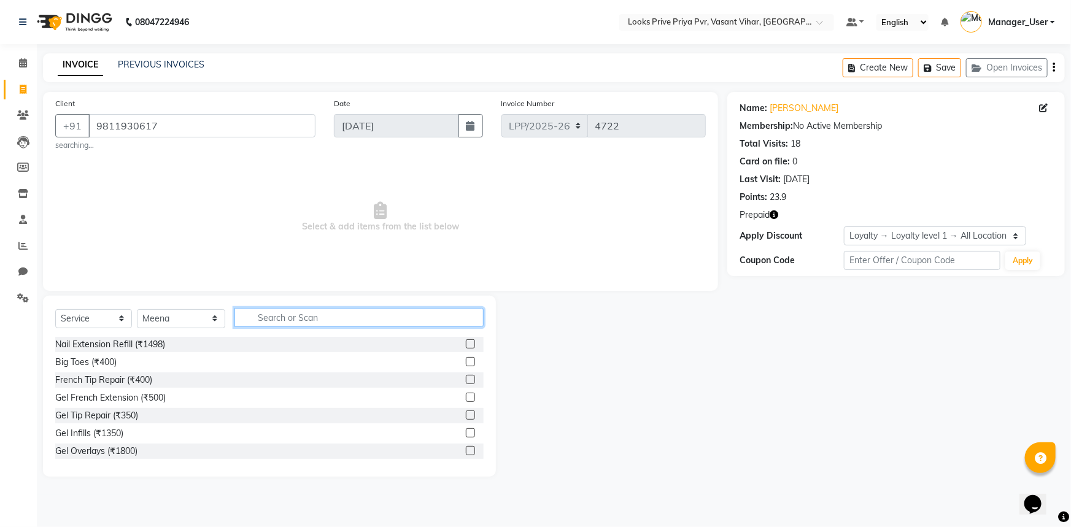
click at [327, 314] on input "text" at bounding box center [360, 317] width 250 height 19
type input "EYE"
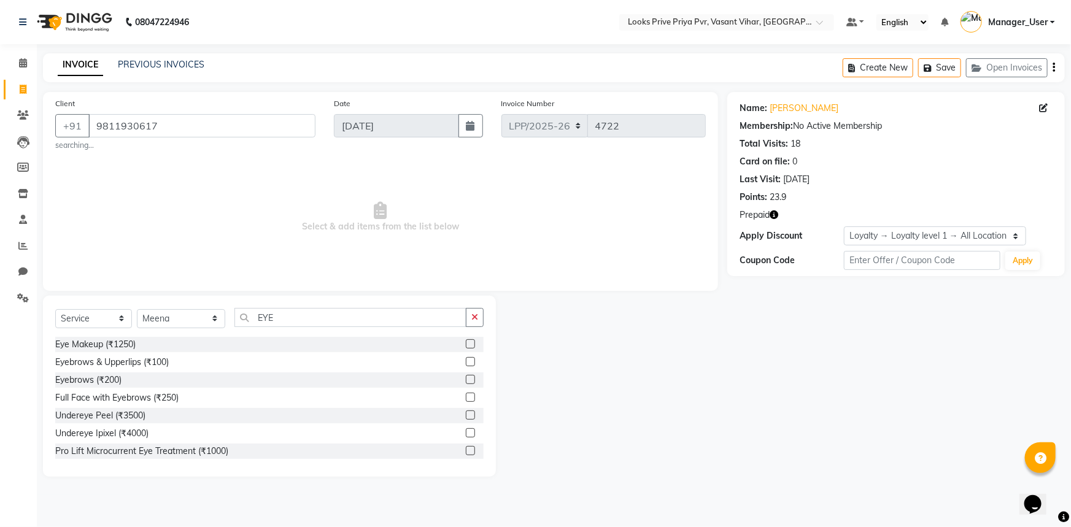
click at [466, 359] on label at bounding box center [470, 361] width 9 height 9
click at [466, 359] on input "checkbox" at bounding box center [470, 363] width 8 height 8
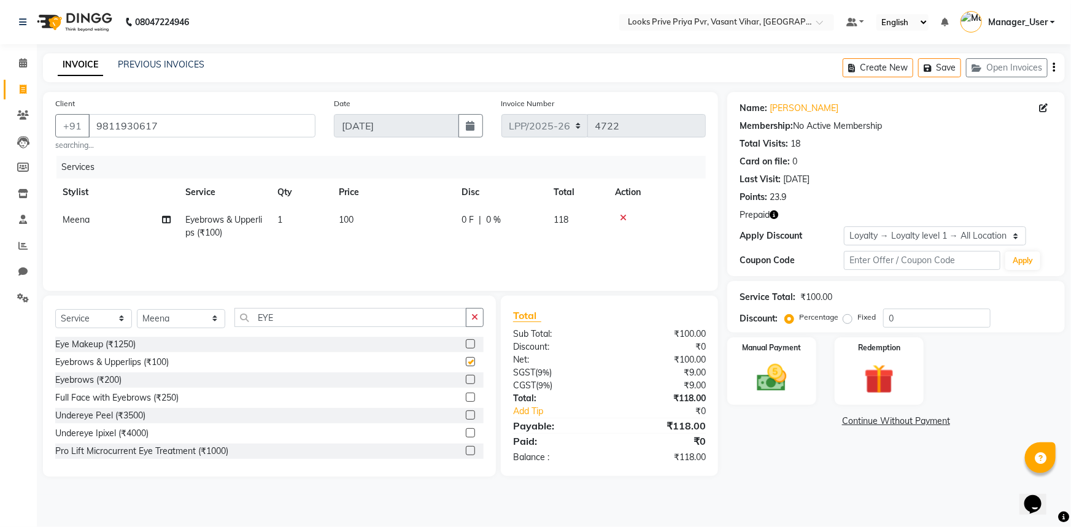
checkbox input "false"
click at [870, 371] on img at bounding box center [880, 379] width 50 height 39
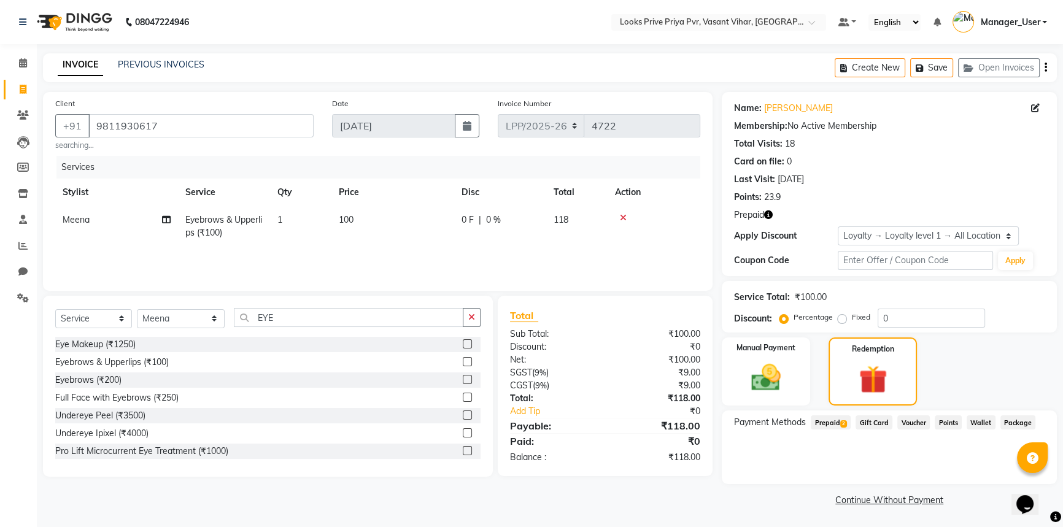
click at [820, 424] on span "Prepaid 2" at bounding box center [831, 423] width 40 height 14
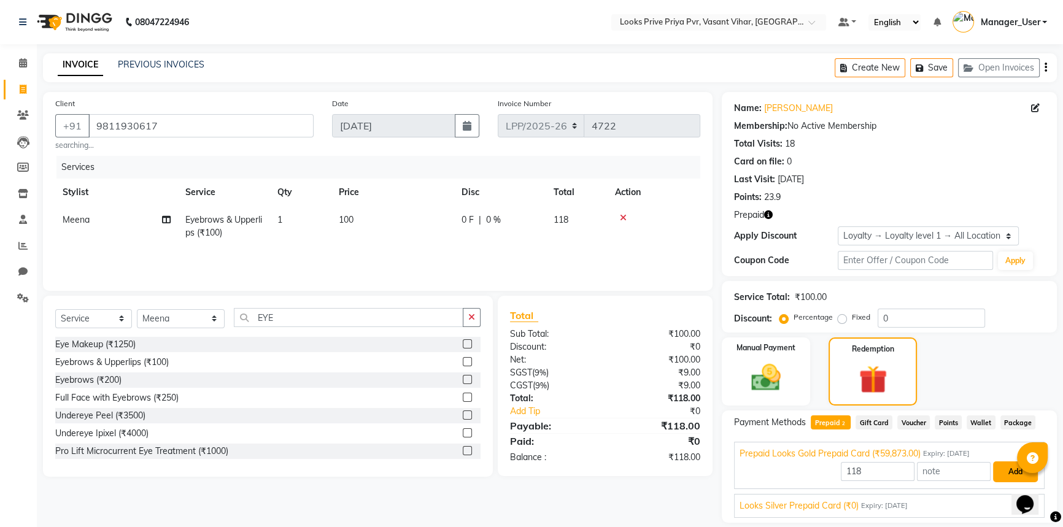
click at [1006, 473] on button "Add" at bounding box center [1015, 472] width 45 height 21
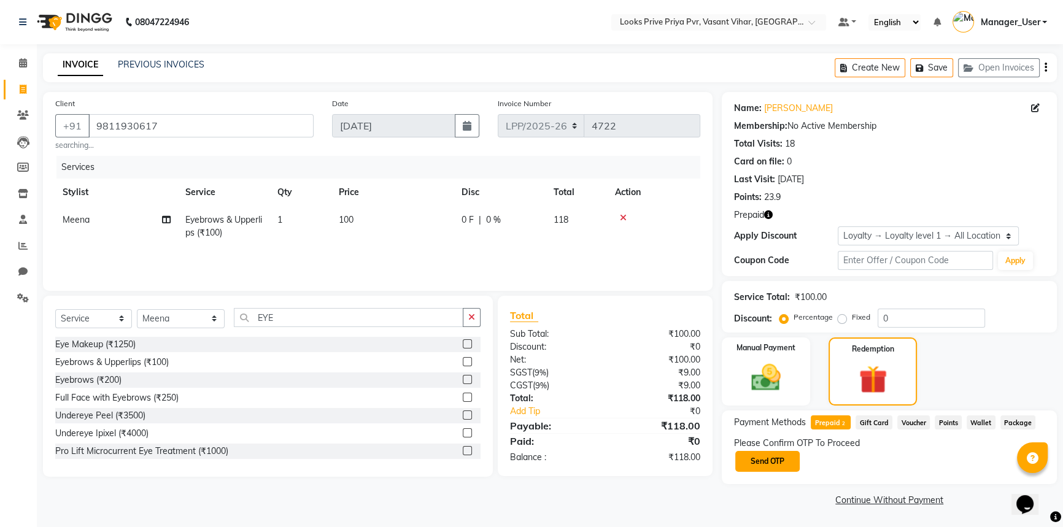
click at [766, 460] on button "Send OTP" at bounding box center [767, 461] width 64 height 21
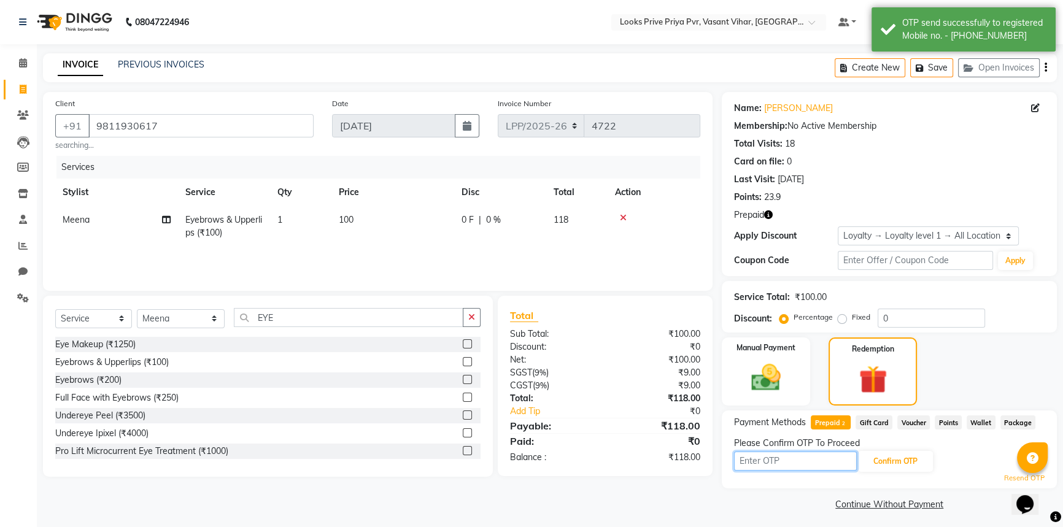
click at [777, 464] on input "text" at bounding box center [795, 461] width 123 height 19
click at [770, 217] on icon "button" at bounding box center [768, 215] width 9 height 9
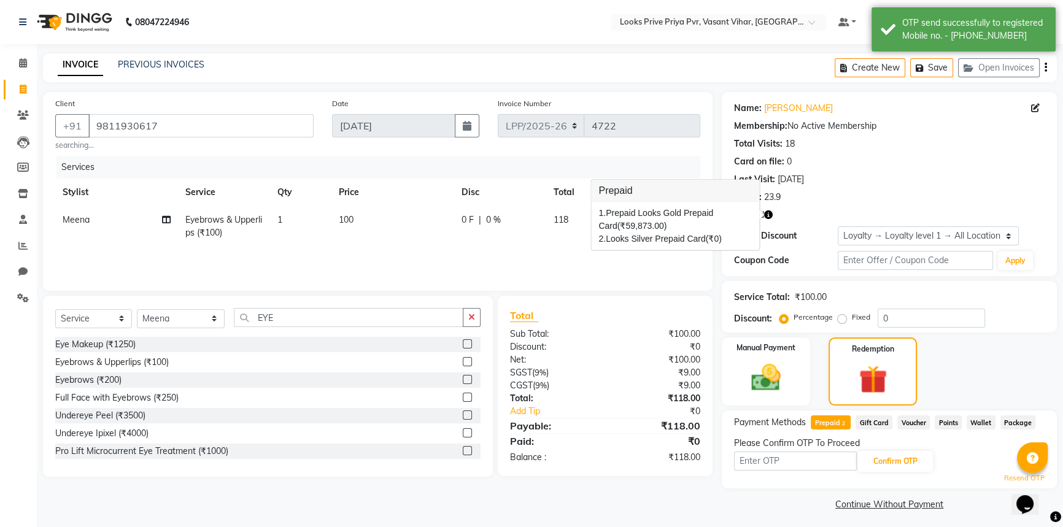
click at [559, 249] on div "Services Stylist Service Qty Price Disc Total Action Meena Eyebrows & Upperlips…" at bounding box center [377, 217] width 645 height 123
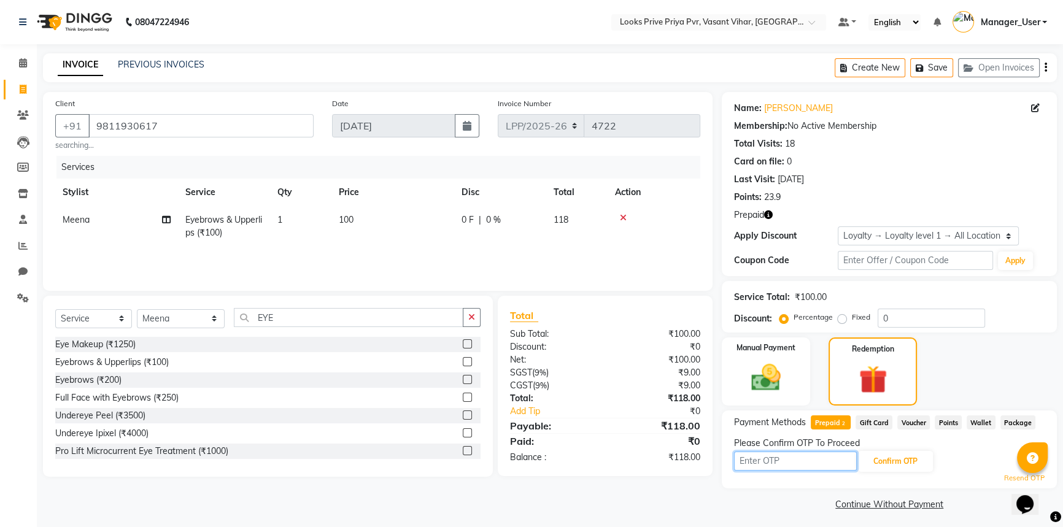
click at [793, 458] on input "text" at bounding box center [795, 461] width 123 height 19
type input "9994"
click at [909, 467] on button "Confirm OTP" at bounding box center [895, 461] width 75 height 21
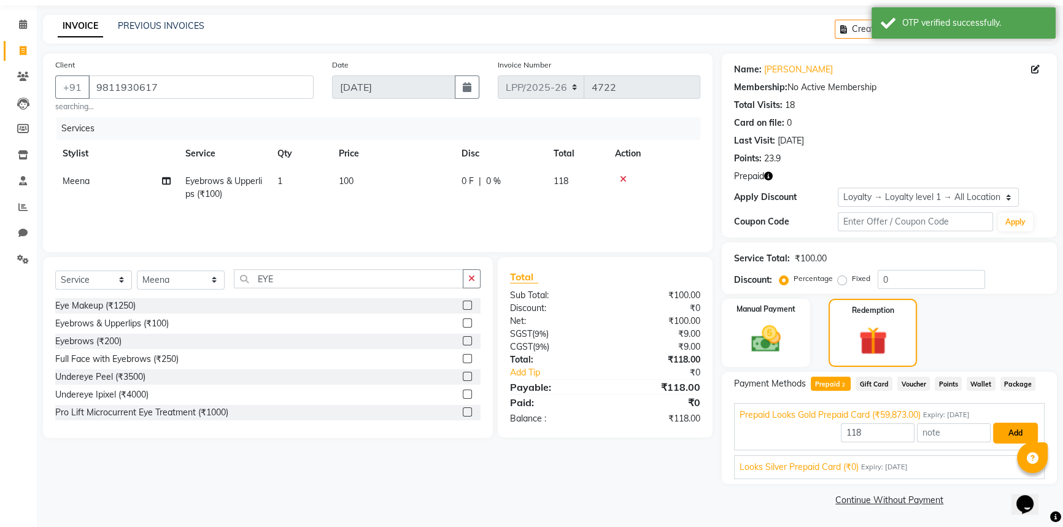
click at [1020, 428] on button "Add" at bounding box center [1015, 433] width 45 height 21
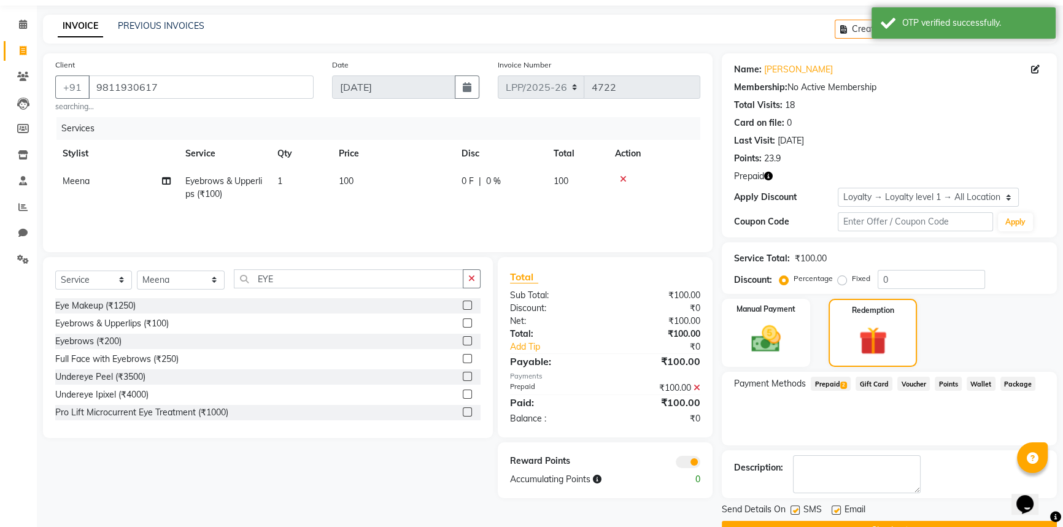
scroll to position [69, 0]
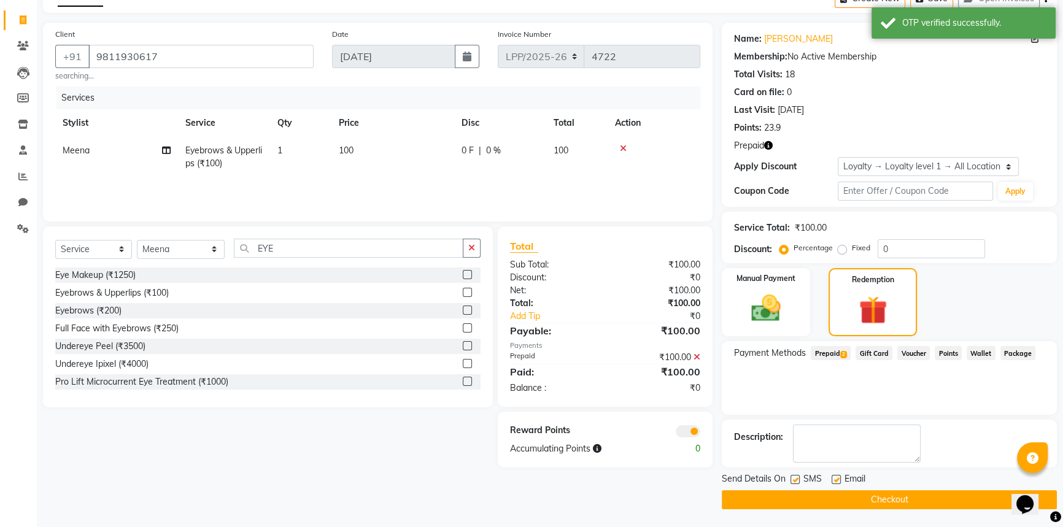
click at [864, 502] on button "Checkout" at bounding box center [889, 499] width 335 height 19
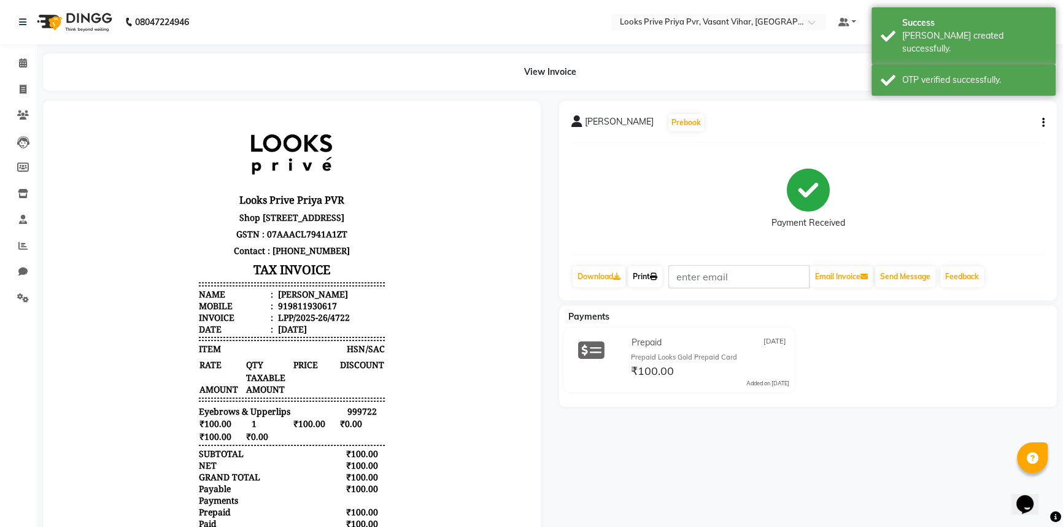
click at [645, 280] on link "Print" at bounding box center [645, 276] width 34 height 21
click at [646, 276] on link "Print" at bounding box center [645, 276] width 34 height 21
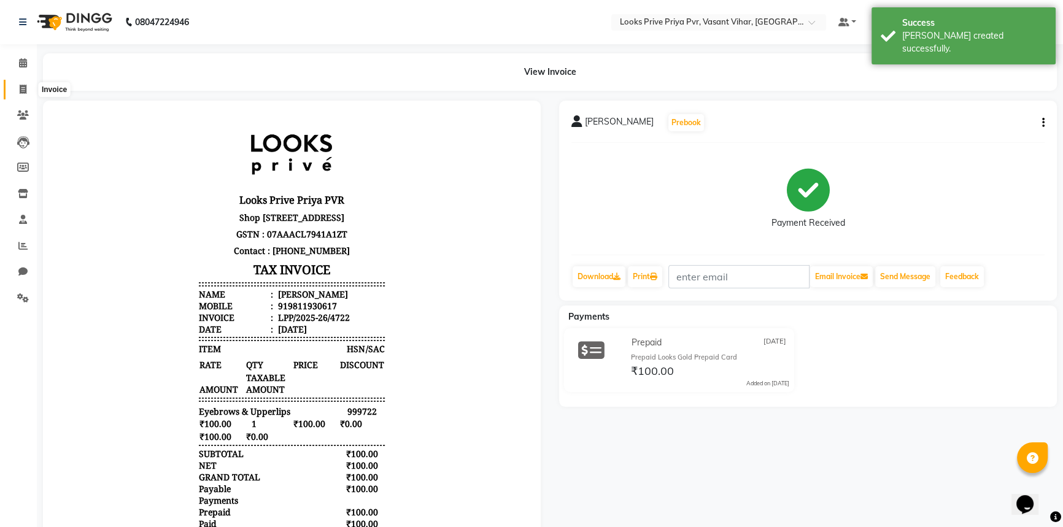
click at [25, 83] on span at bounding box center [22, 90] width 21 height 14
select select "service"
